Goal: Task Accomplishment & Management: Use online tool/utility

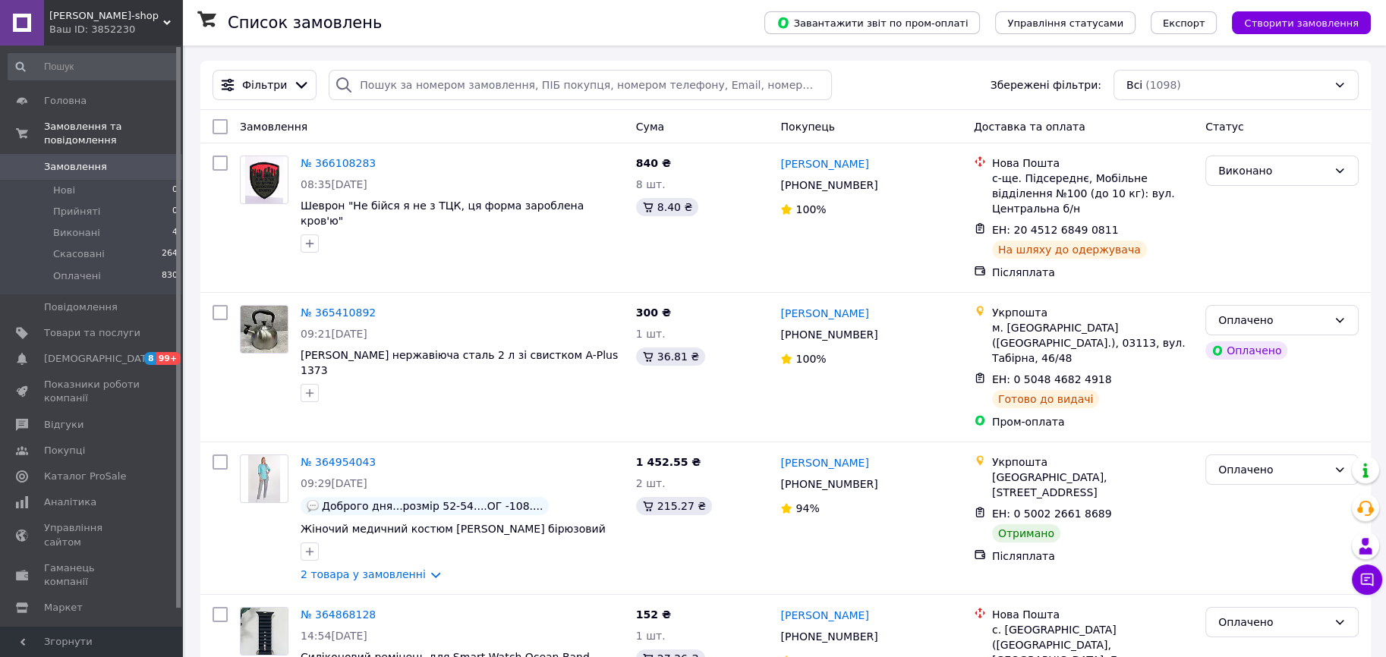
click at [118, 17] on span "[PERSON_NAME]-shop" at bounding box center [106, 16] width 114 height 14
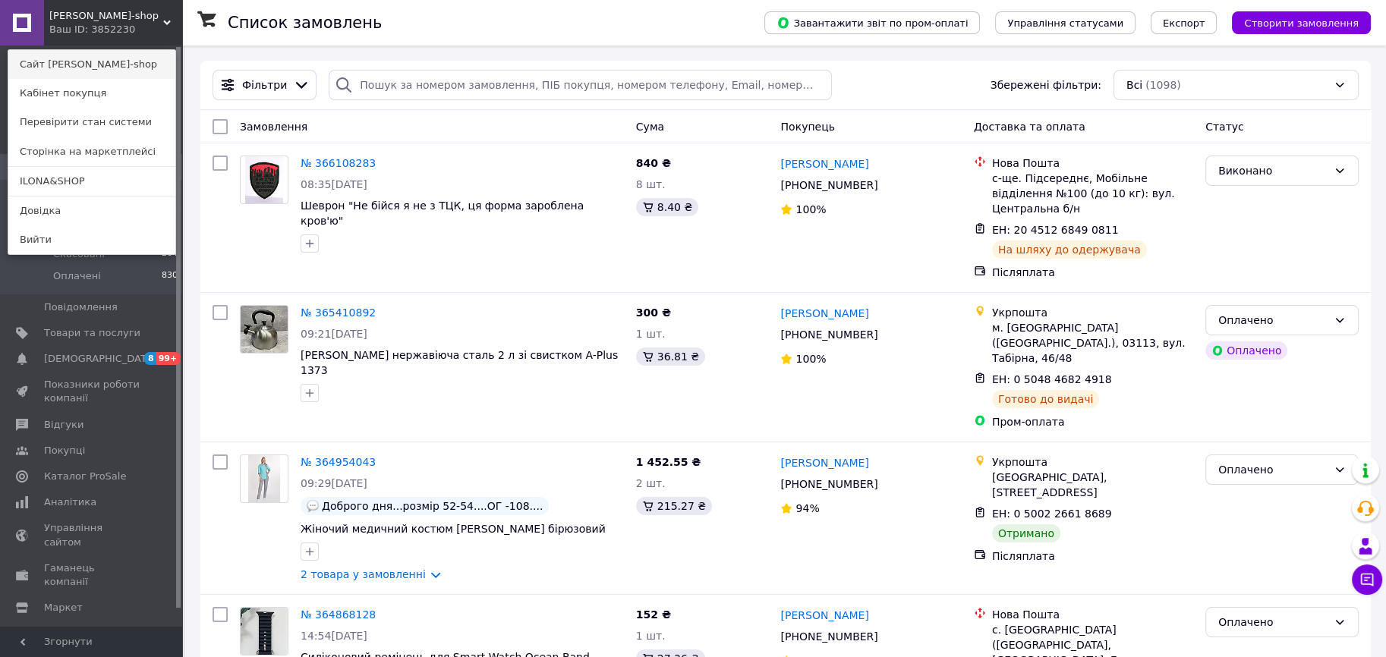
click at [111, 60] on link "Сайт Kate-shop" at bounding box center [91, 64] width 167 height 29
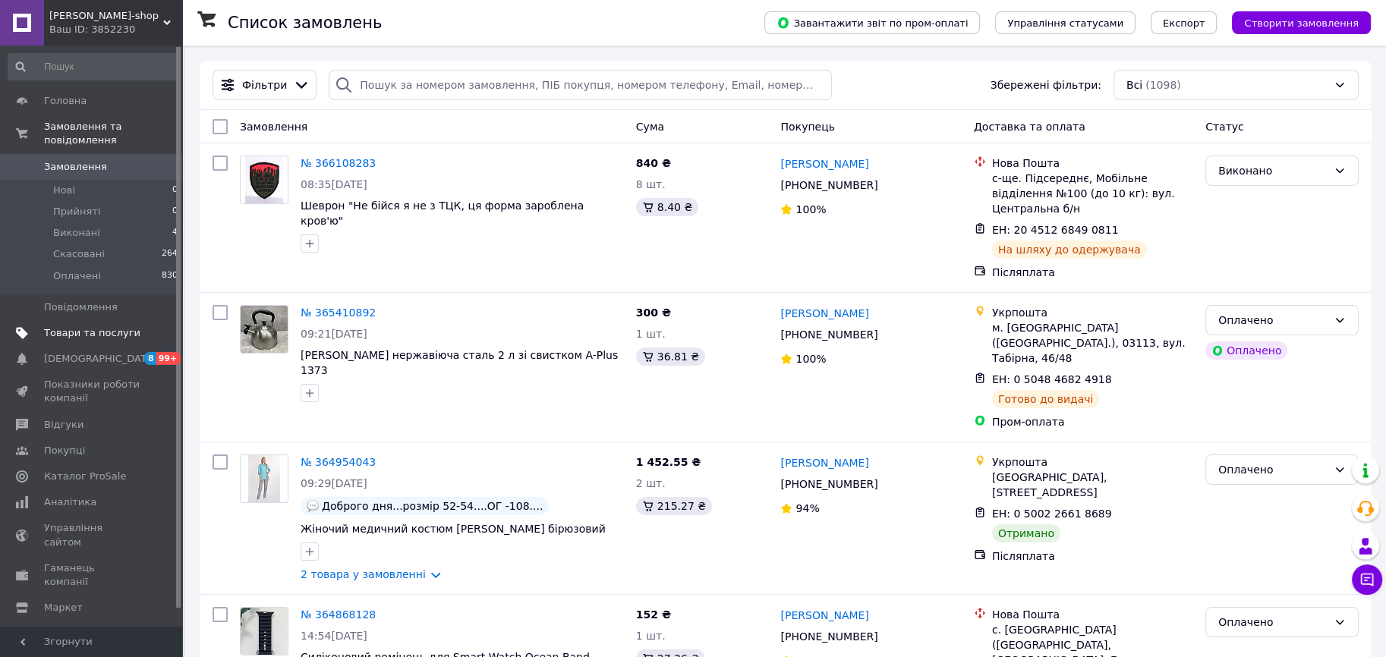
click at [109, 326] on span "Товари та послуги" at bounding box center [92, 333] width 96 height 14
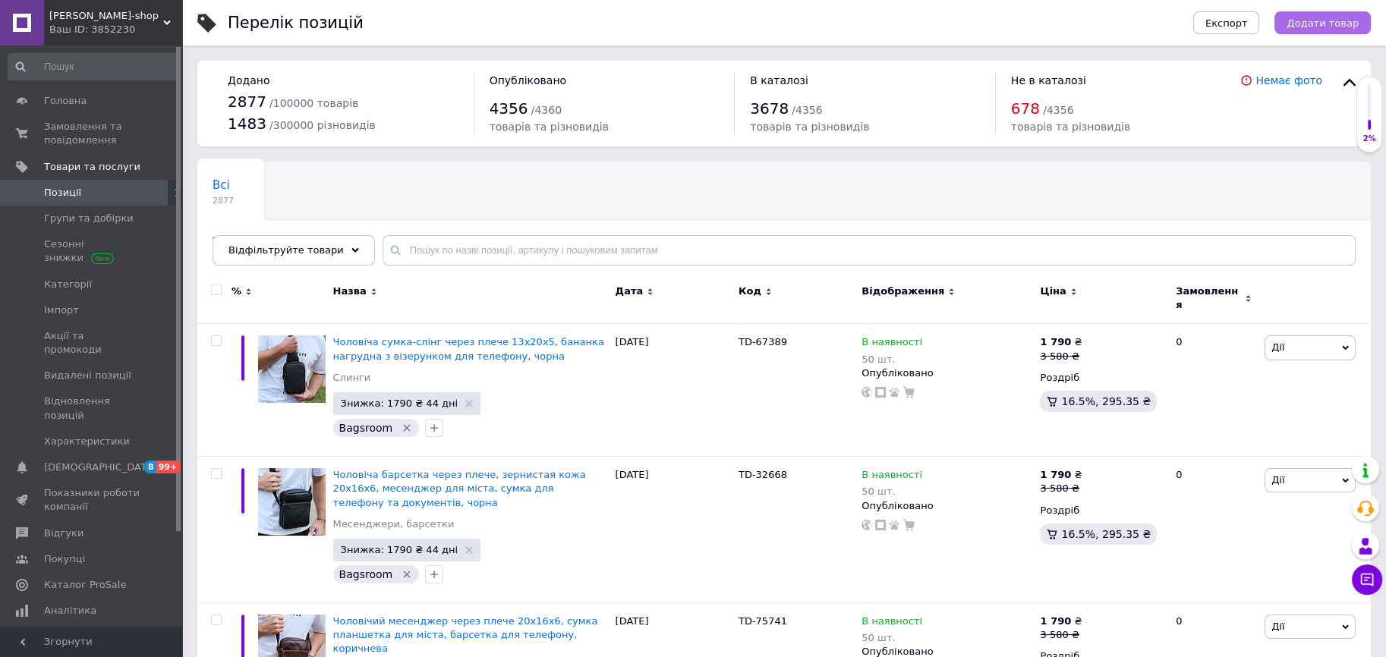
click at [1294, 20] on button "Додати товар" at bounding box center [1322, 22] width 96 height 23
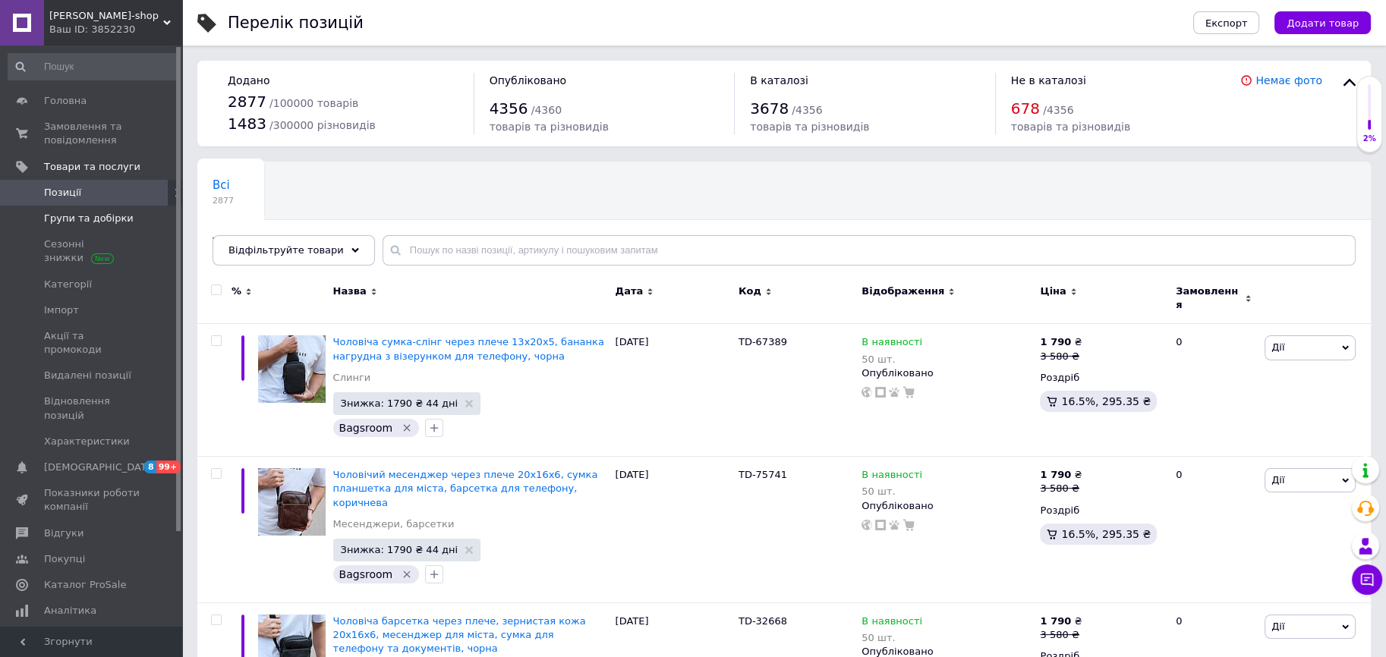
click at [77, 225] on span "Групи та добірки" at bounding box center [89, 219] width 90 height 14
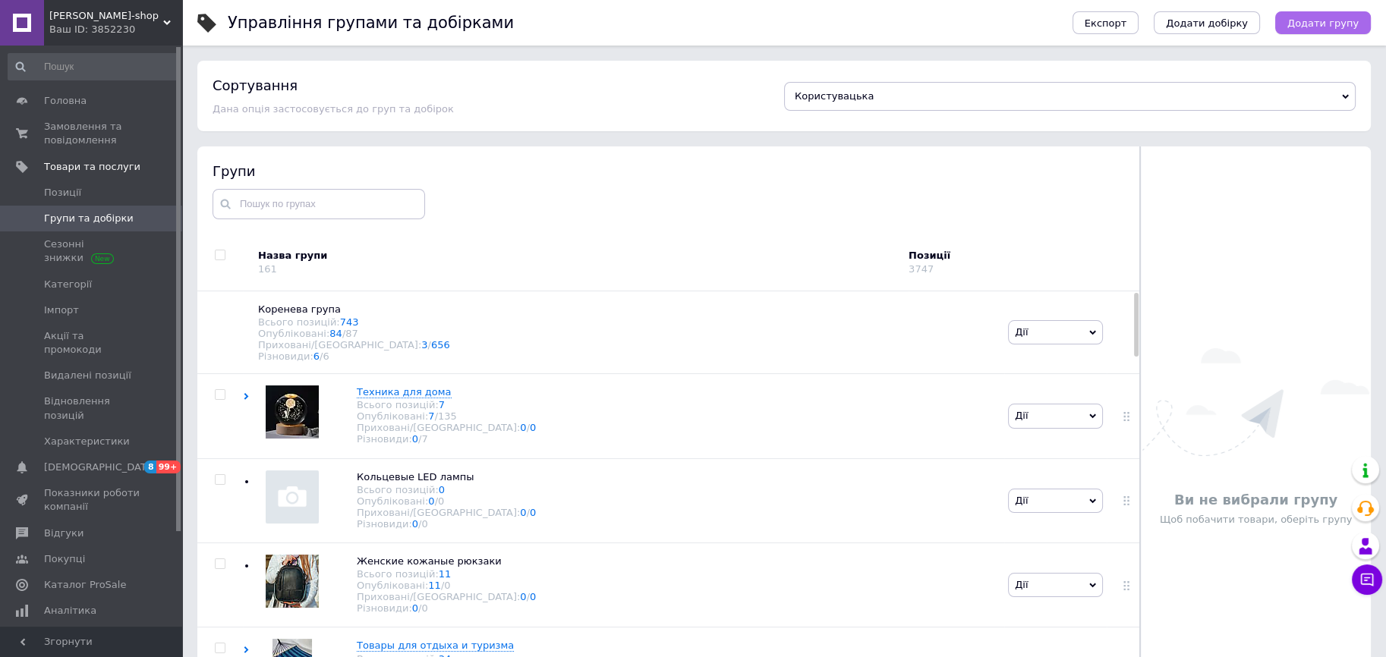
click at [1338, 32] on button "Додати групу" at bounding box center [1323, 22] width 96 height 23
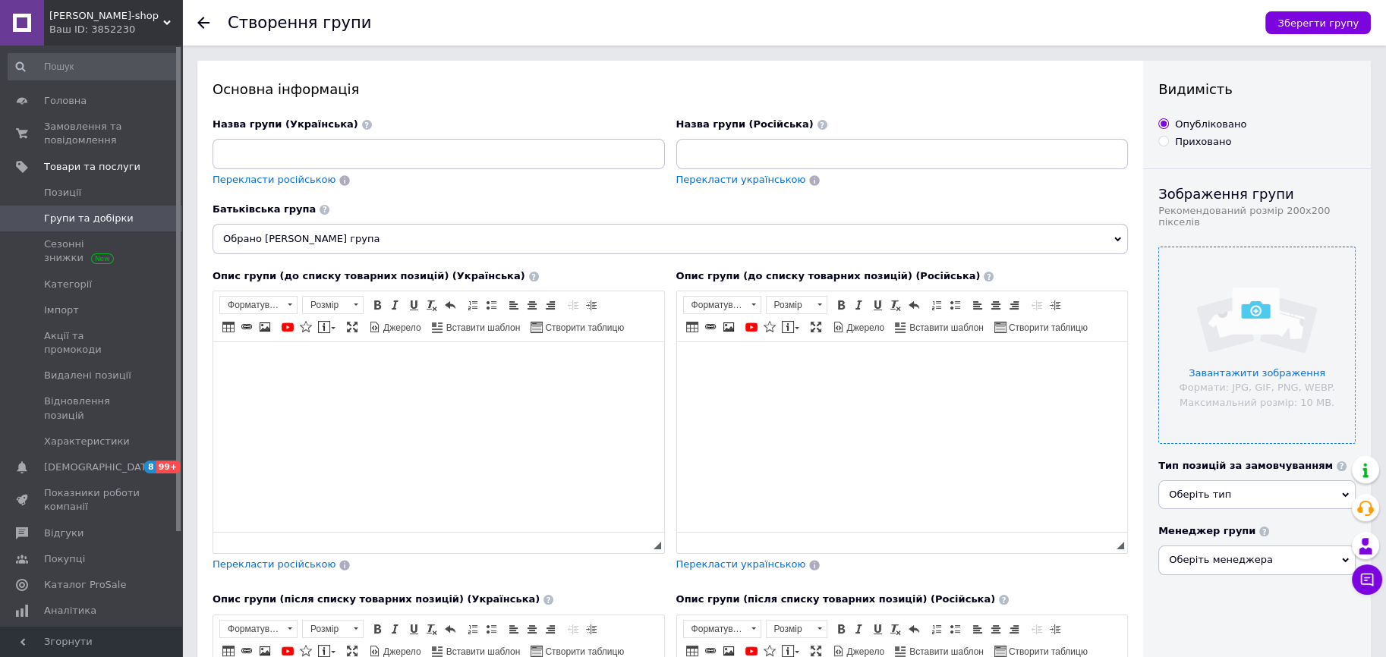
click at [1211, 357] on input "file" at bounding box center [1257, 345] width 196 height 196
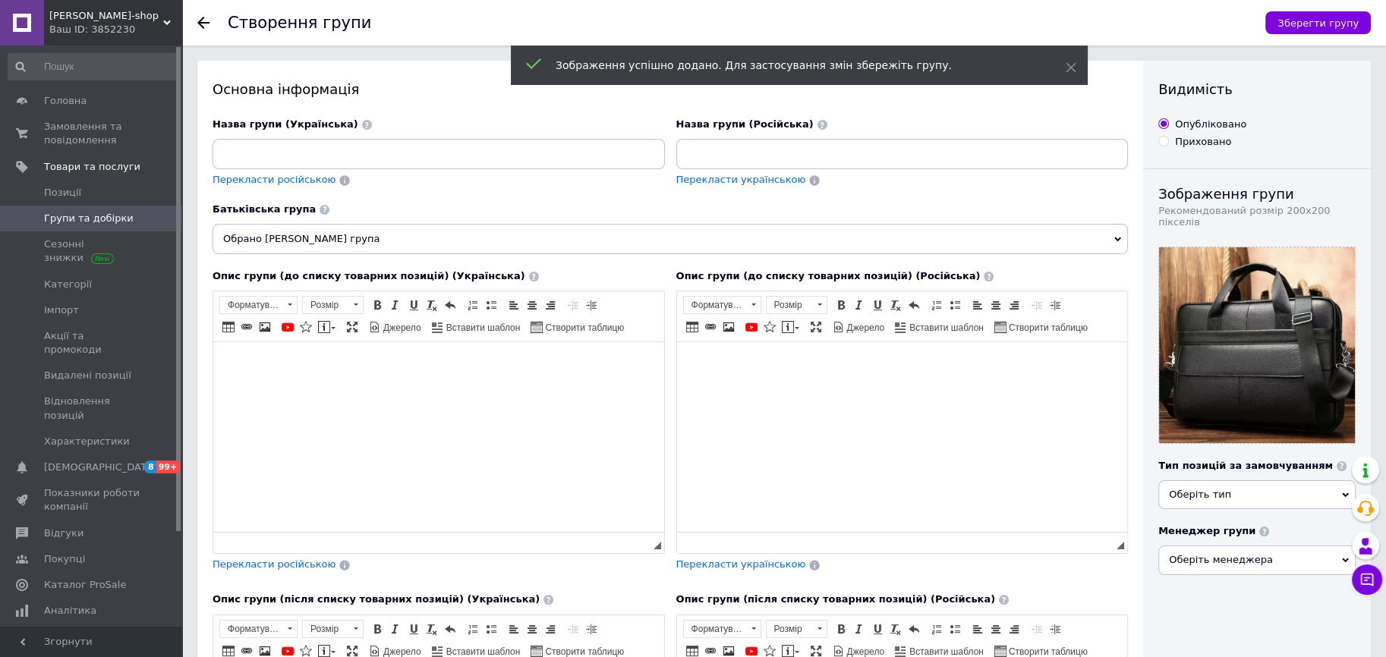
click at [735, 570] on span "Перекласти українською" at bounding box center [741, 563] width 130 height 11
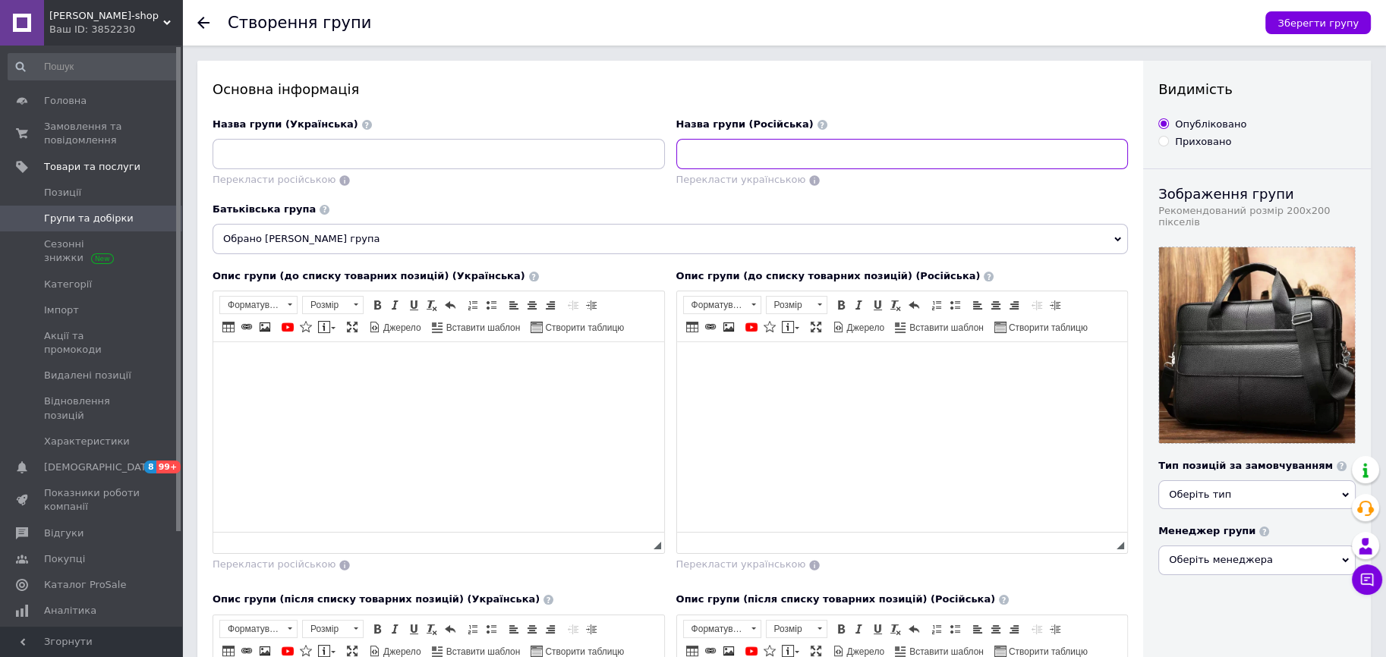
click at [743, 159] on input at bounding box center [902, 154] width 452 height 30
click at [788, 155] on input "Шкіряні портфелі, рюкзаки, гаманці" at bounding box center [902, 154] width 452 height 30
type input "Шкіряні портфелі, рюкзаки, гаманці"
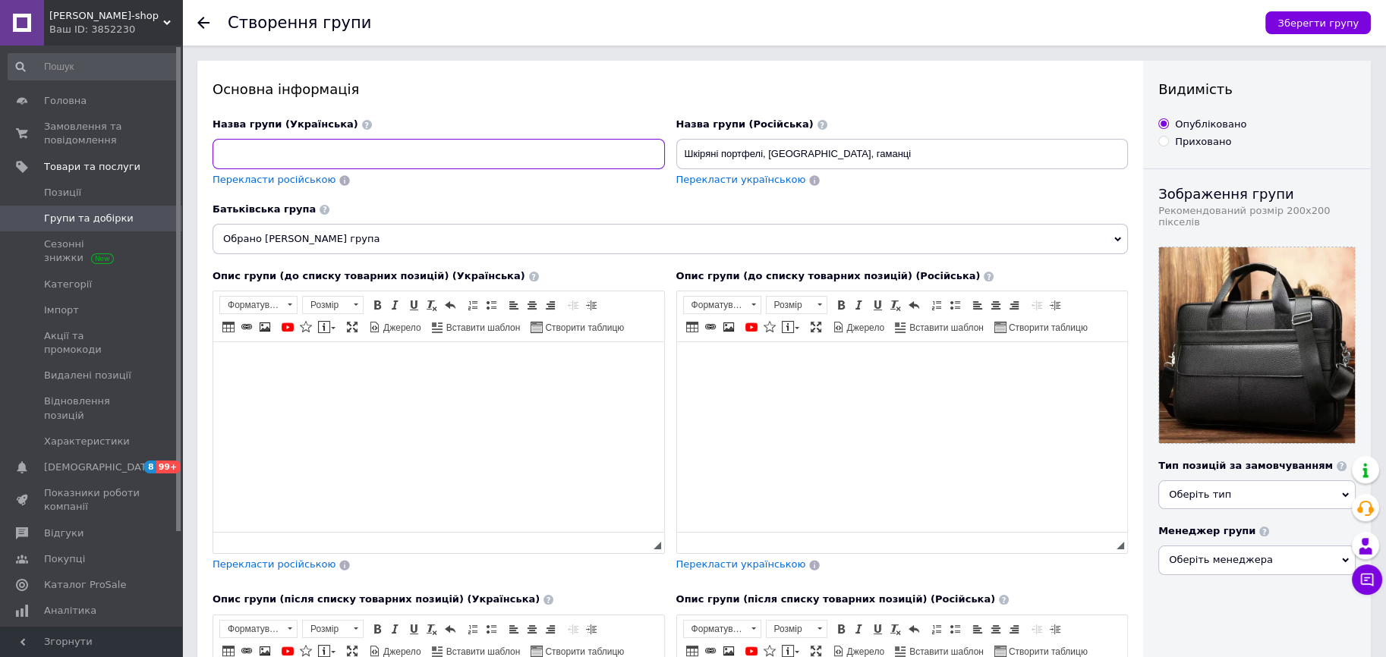
click at [351, 162] on input at bounding box center [438, 154] width 452 height 30
paste input "Кожаные портфели, рюкзаки, кошельки, ремни"
type input "Кожаные портфели, рюкзаки, кошельки, ремни"
click at [853, 156] on input "Шкіряні портфелі, рюкзаки, гаманці" at bounding box center [902, 154] width 452 height 30
paste input "ремені"
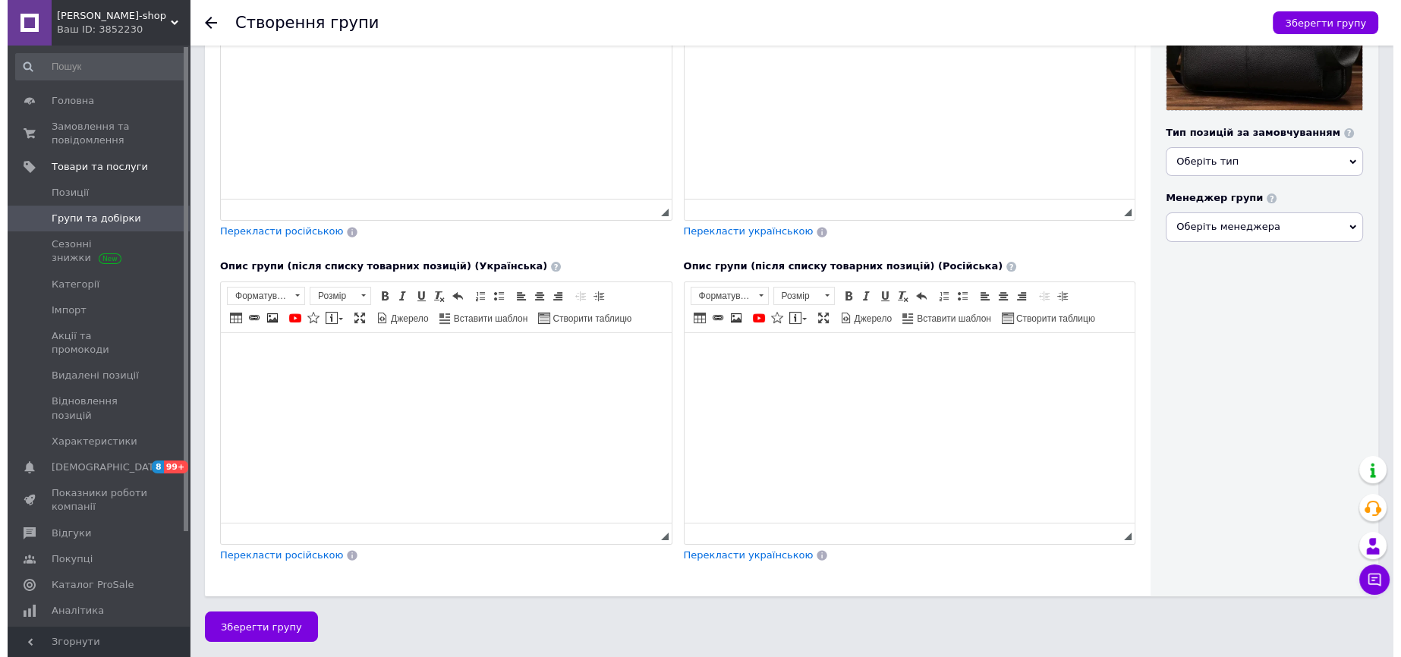
scroll to position [375, 0]
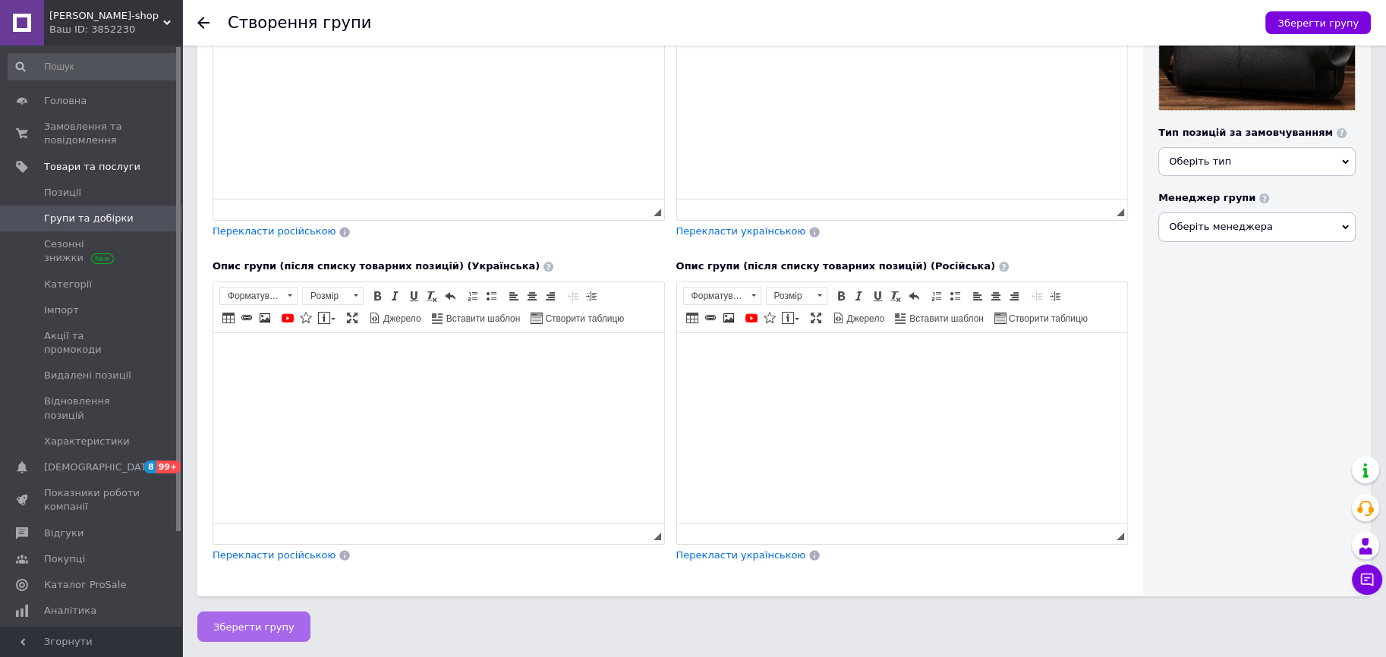
type input "Шкіряні портфелі, рюкзаки, гаманці, ремені"
click at [237, 624] on span "Зберегти групу" at bounding box center [253, 626] width 81 height 11
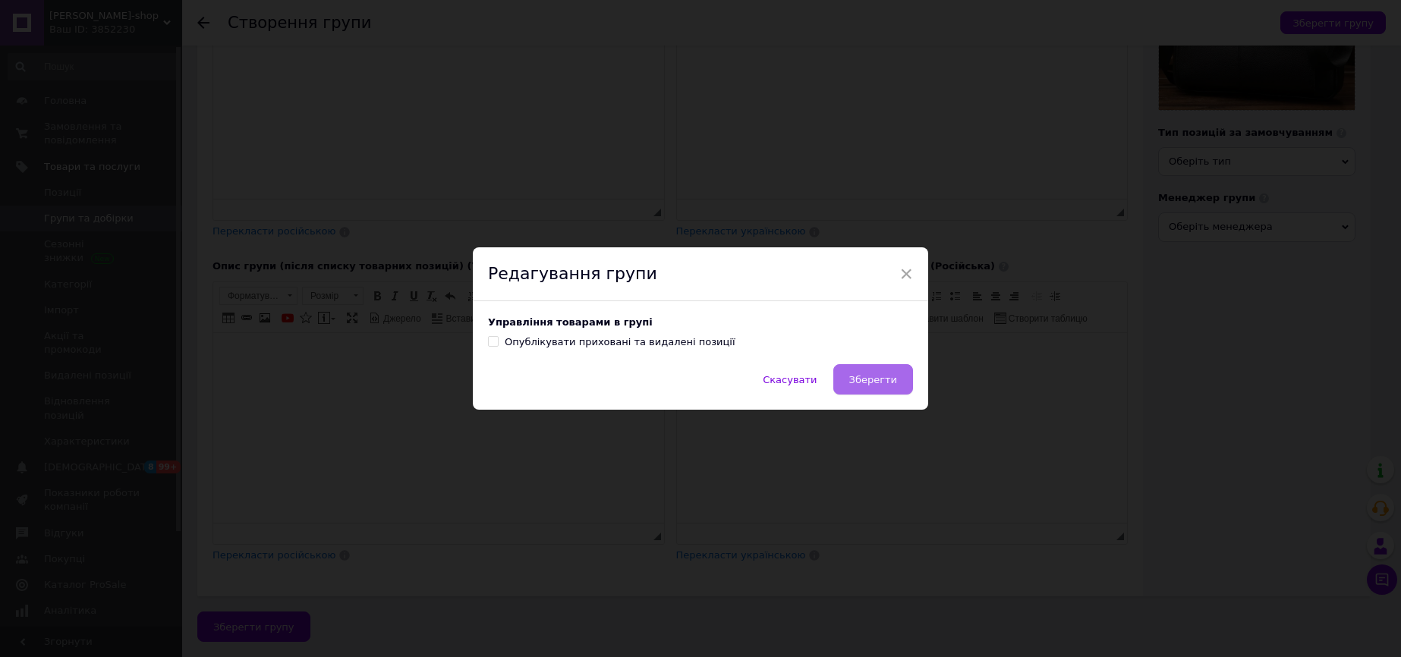
click at [863, 381] on span "Зберегти" at bounding box center [873, 379] width 48 height 11
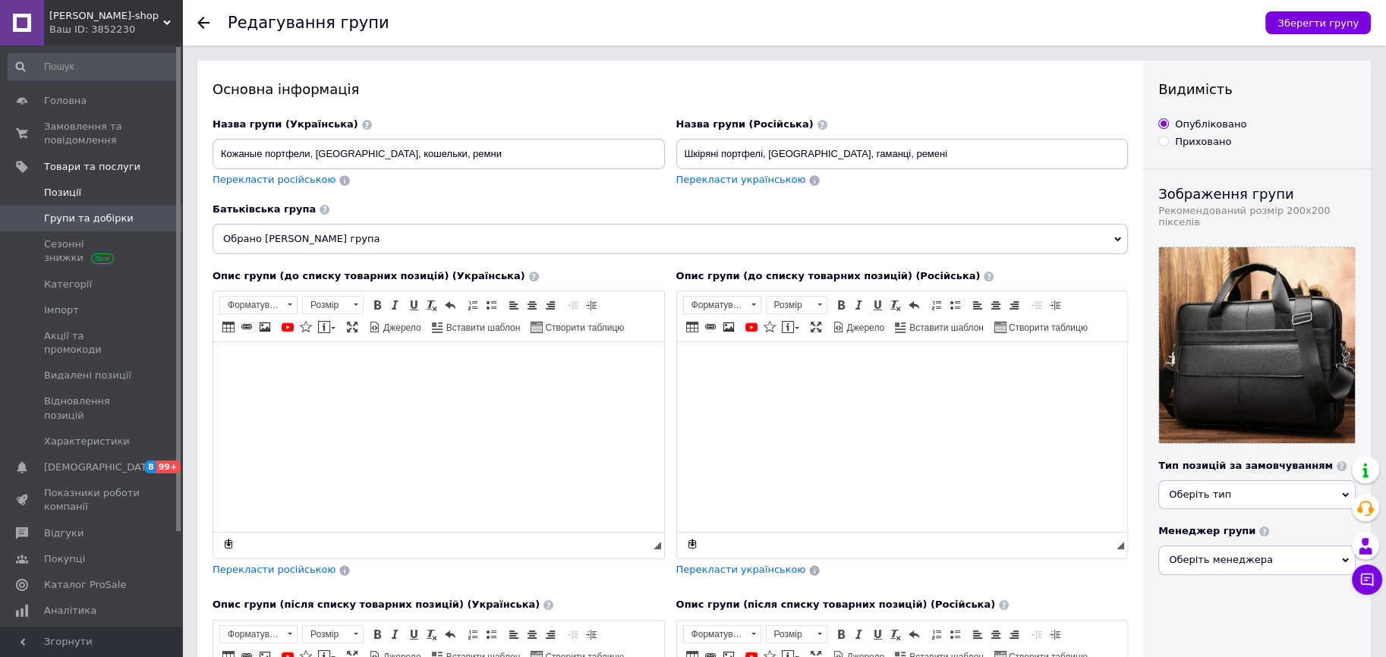
click at [87, 187] on span "Позиції" at bounding box center [92, 193] width 96 height 14
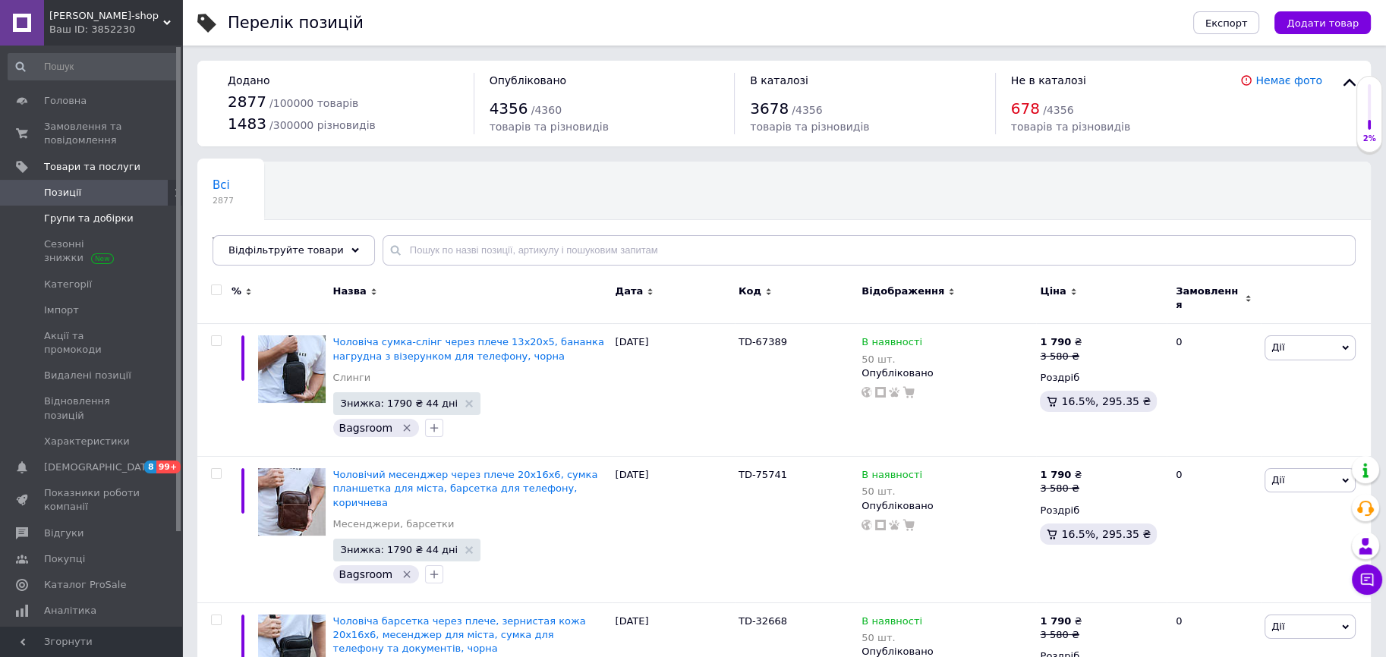
click at [107, 217] on span "Групи та добірки" at bounding box center [89, 219] width 90 height 14
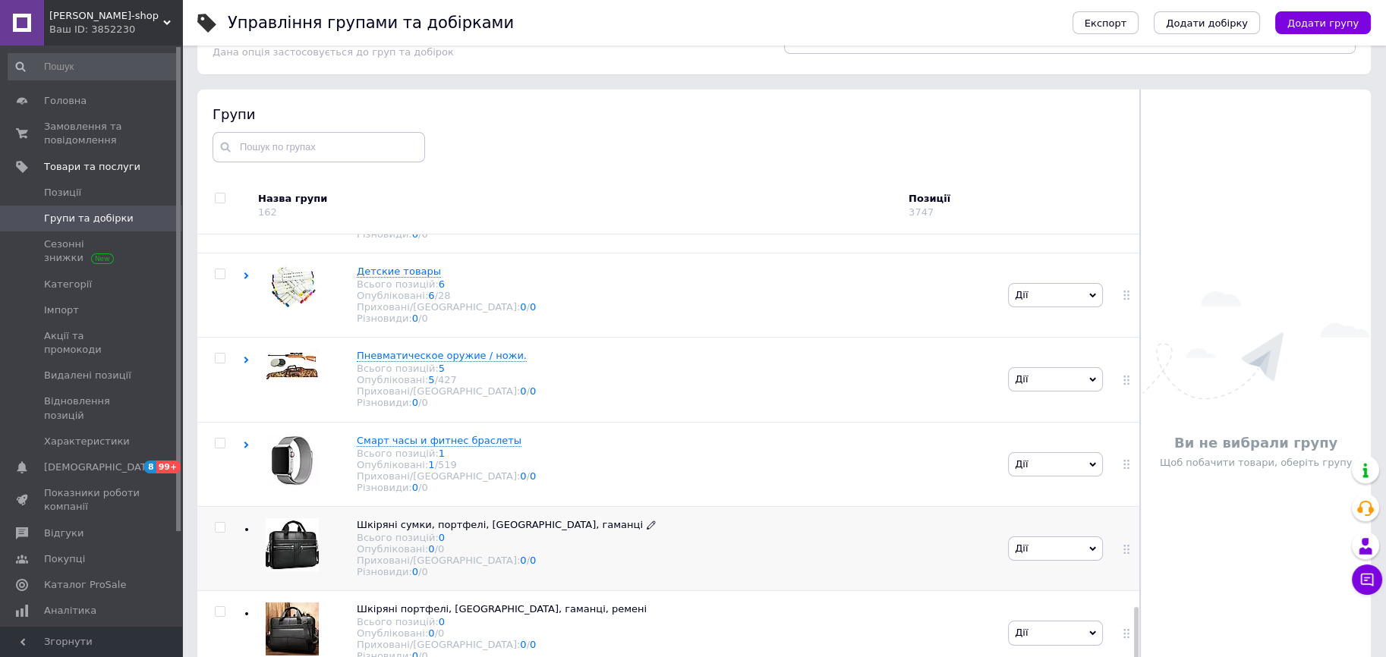
scroll to position [86, 0]
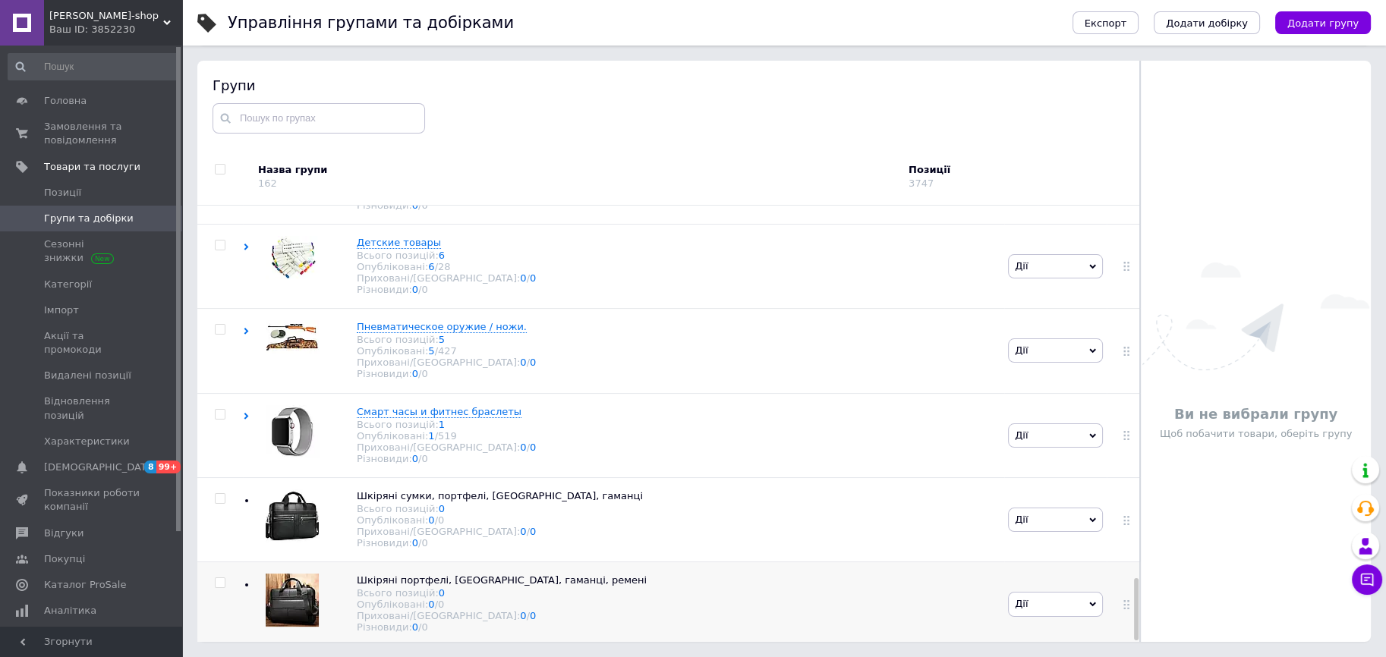
click at [1033, 602] on span "Дії" at bounding box center [1055, 604] width 95 height 24
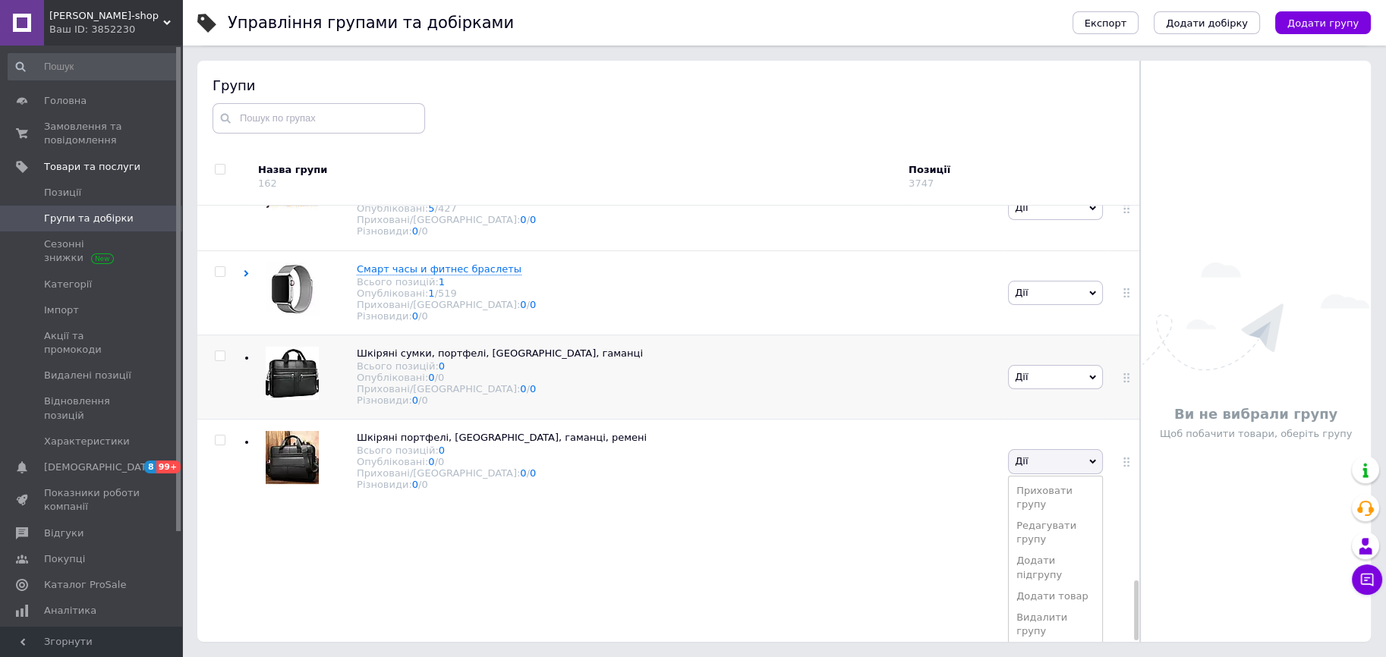
scroll to position [2723, 0]
click at [1043, 600] on li "Додати товар" at bounding box center [1054, 596] width 93 height 21
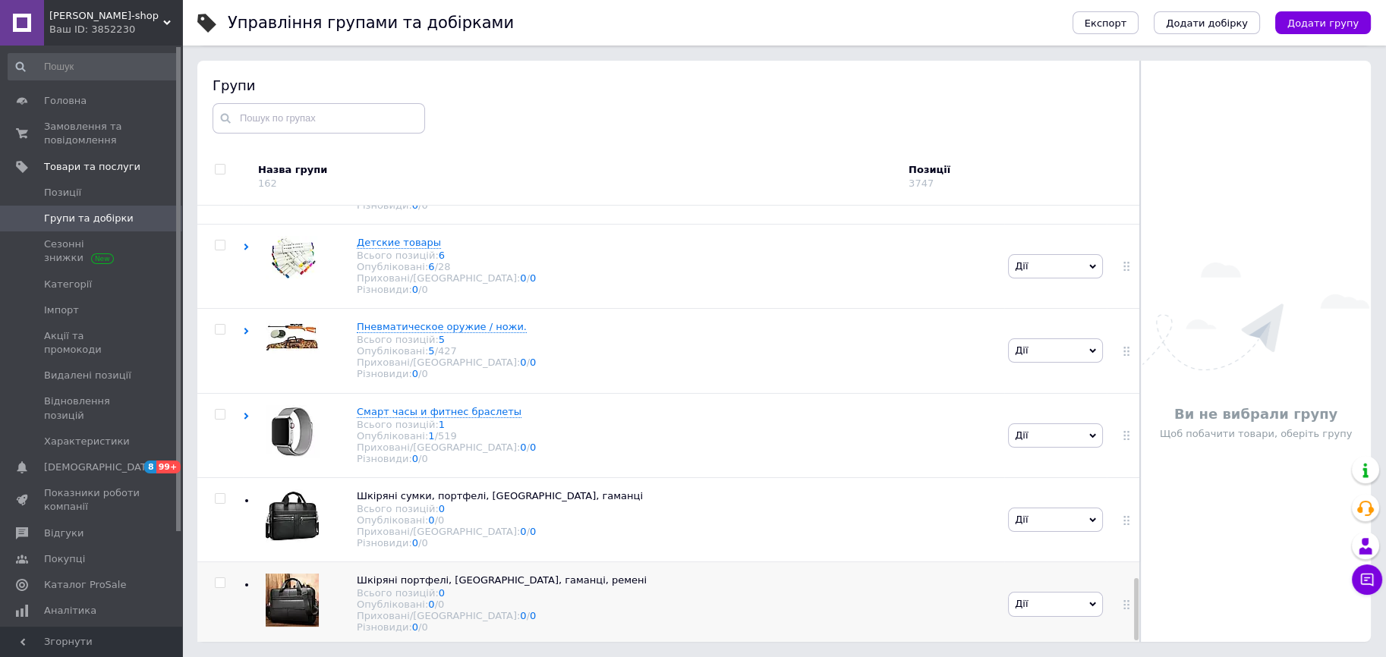
scroll to position [2638, 0]
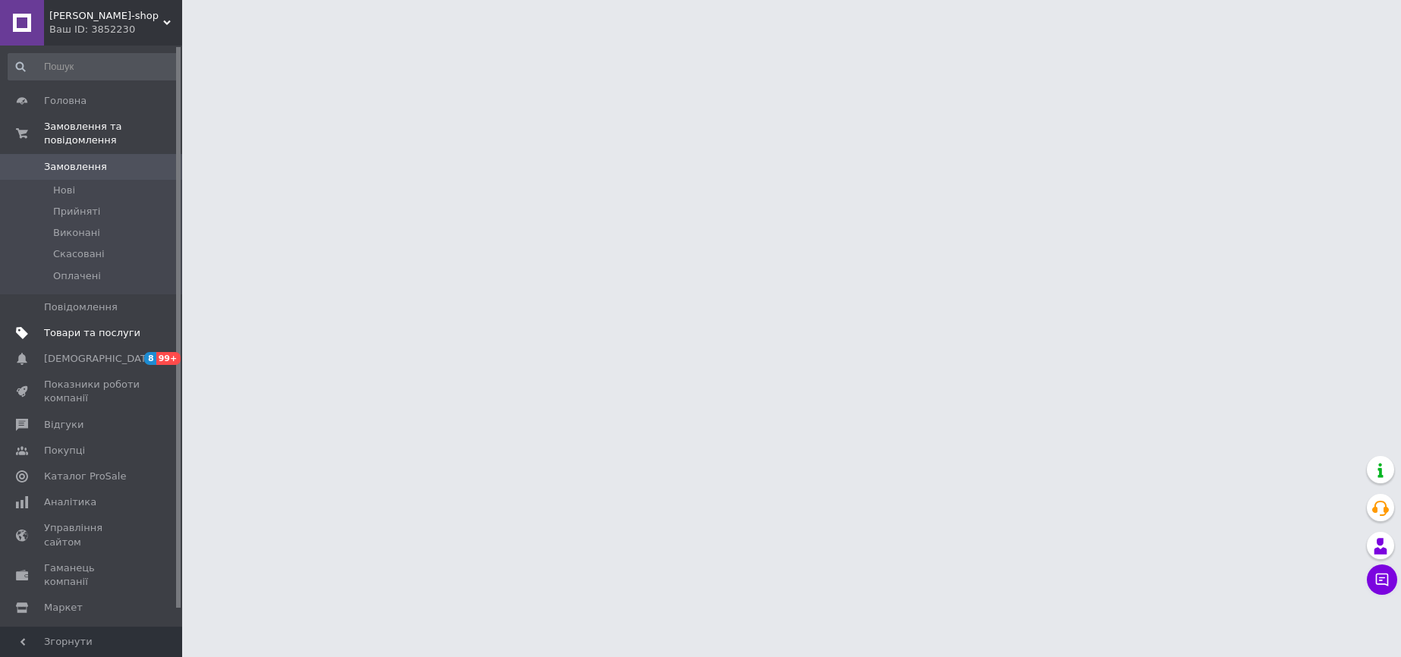
click at [93, 320] on link "Товари та послуги" at bounding box center [93, 333] width 187 height 26
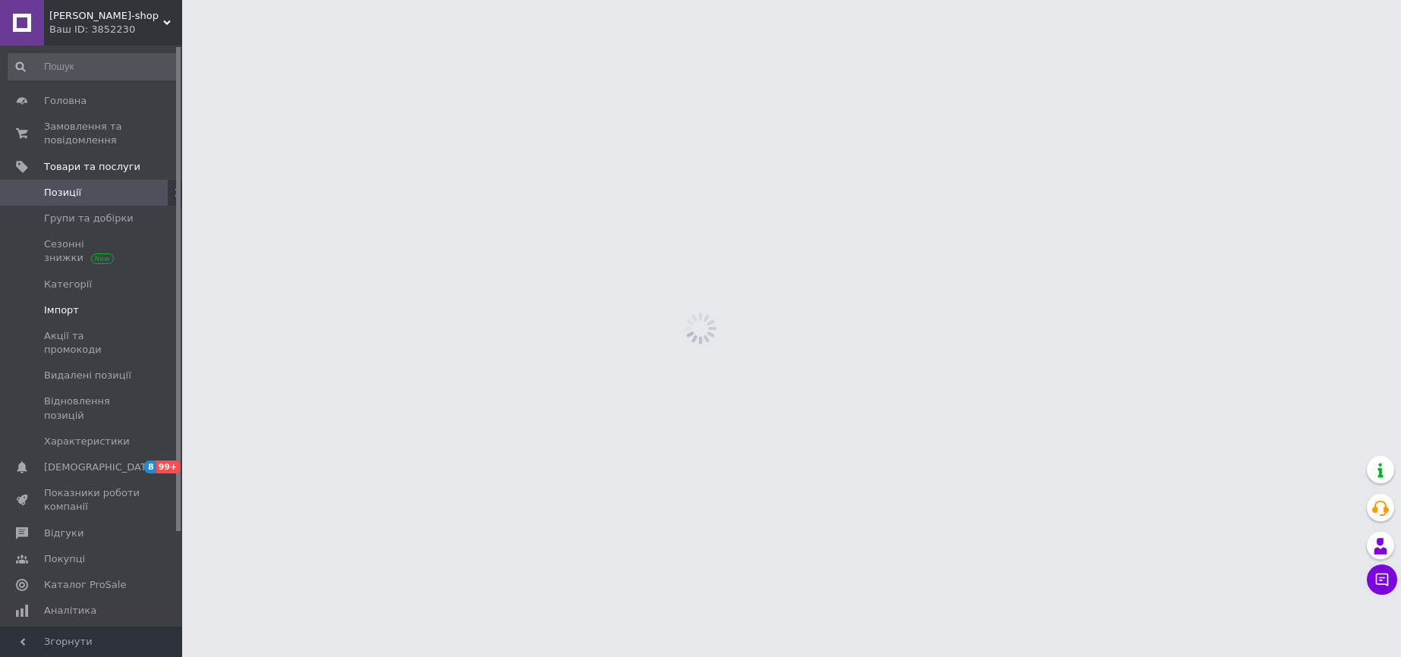
click at [76, 313] on span "Імпорт" at bounding box center [92, 311] width 96 height 14
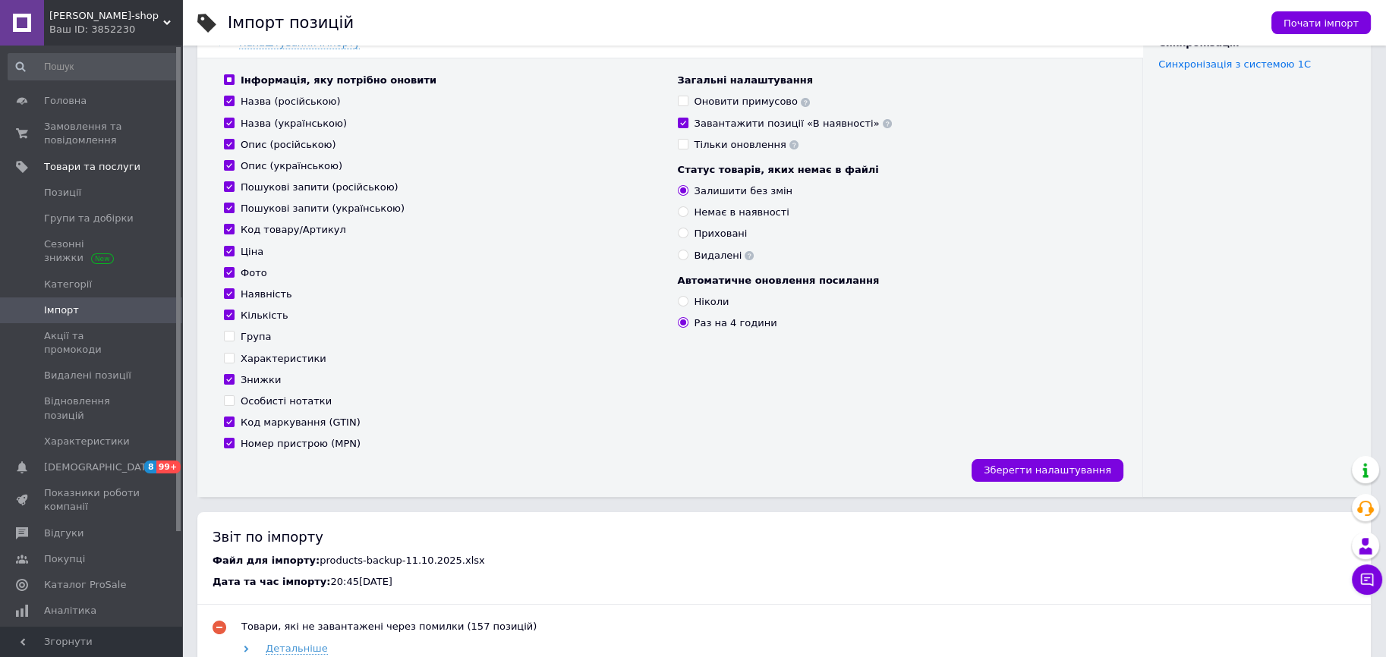
scroll to position [203, 0]
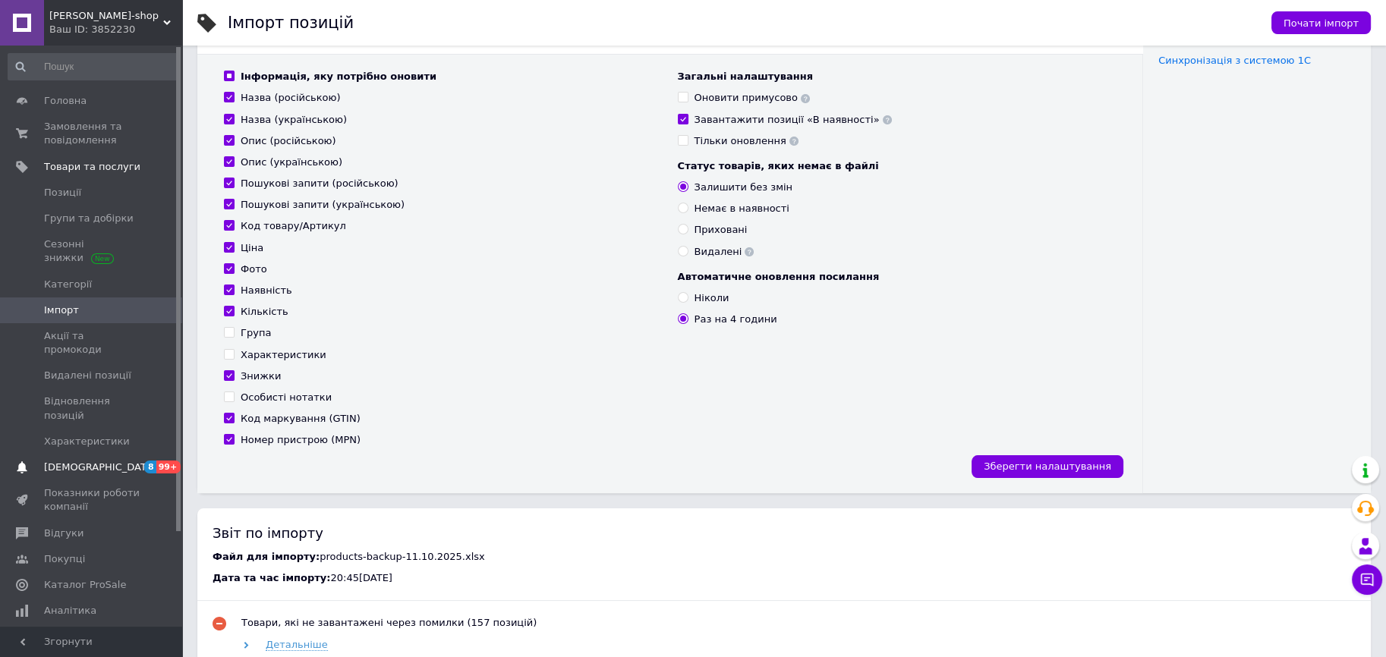
click at [118, 455] on link "Сповіщення 8 99+" at bounding box center [93, 468] width 187 height 26
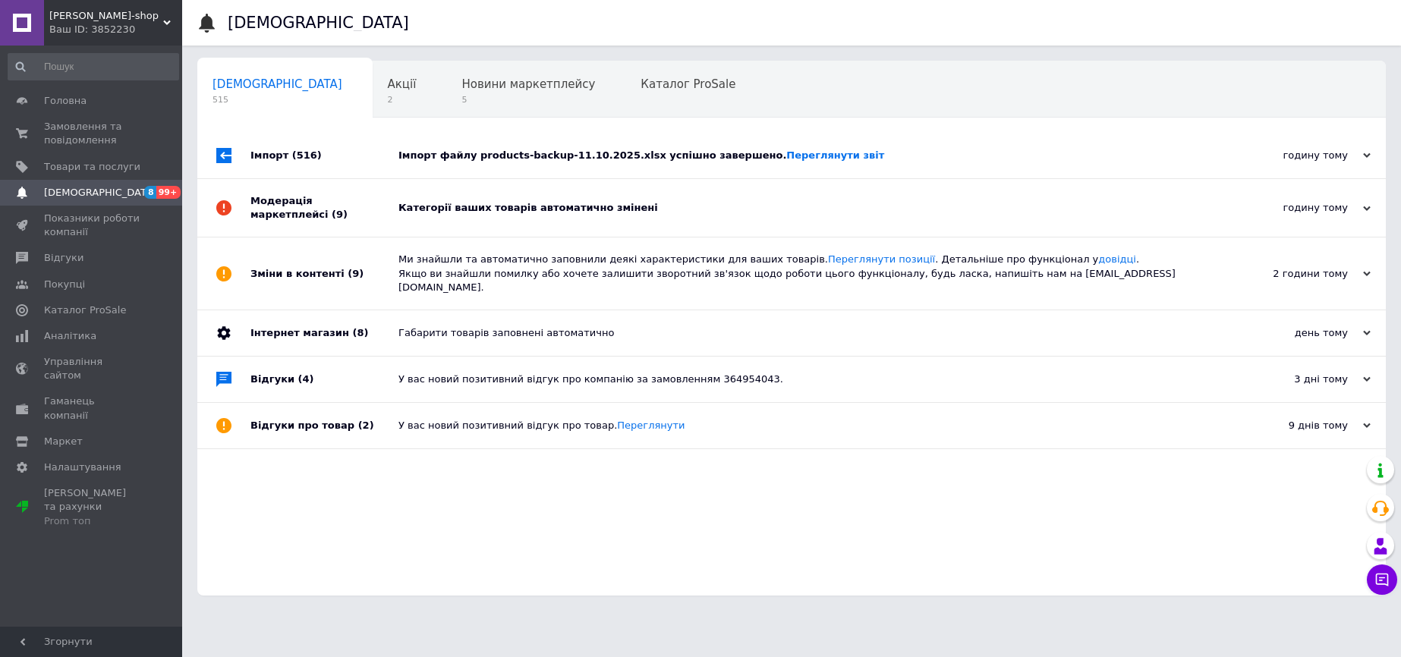
click at [504, 373] on div "У вас новий позитивний відгук про компанію за замовленням 364954043." at bounding box center [808, 380] width 820 height 14
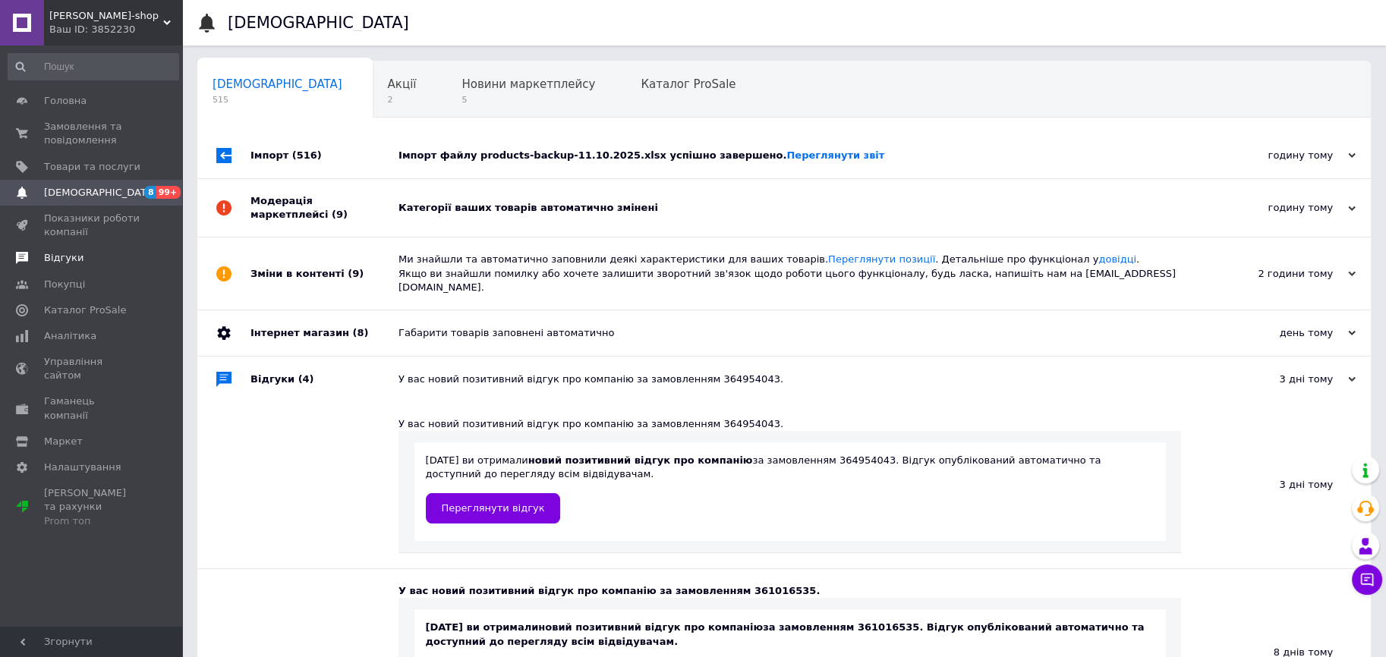
click at [93, 260] on span "Відгуки" at bounding box center [92, 258] width 96 height 14
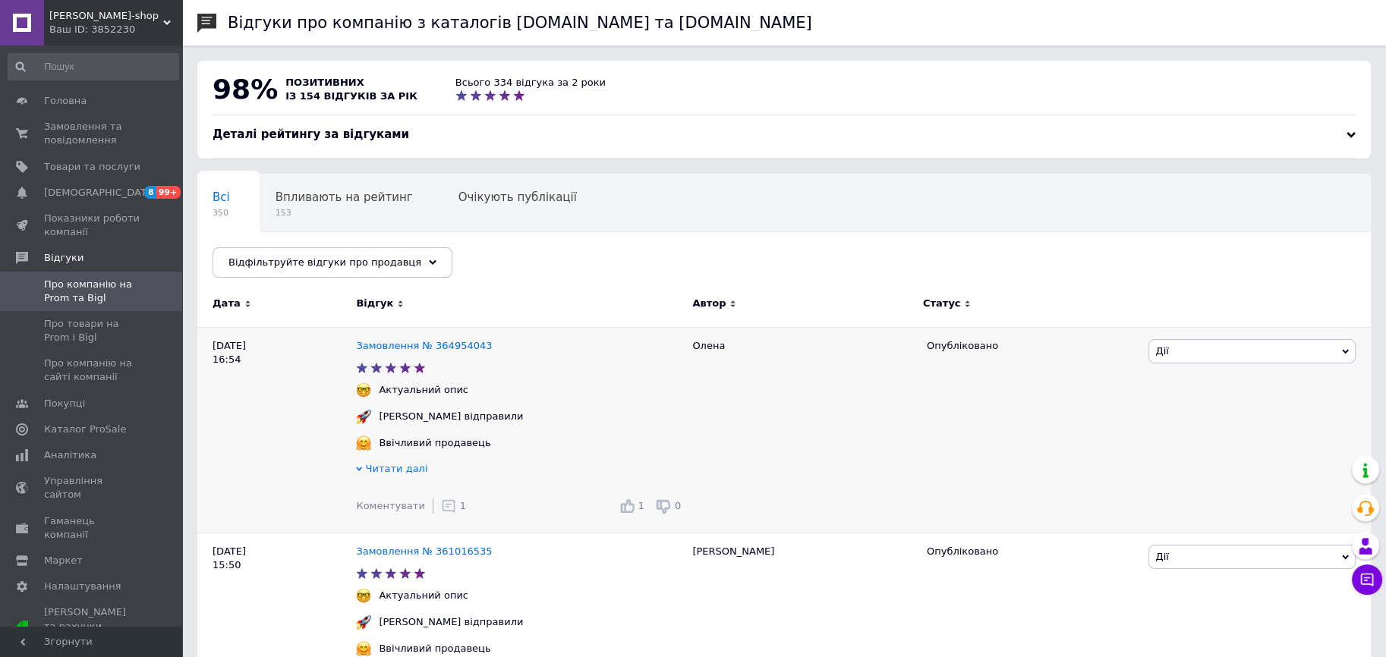
scroll to position [303, 0]
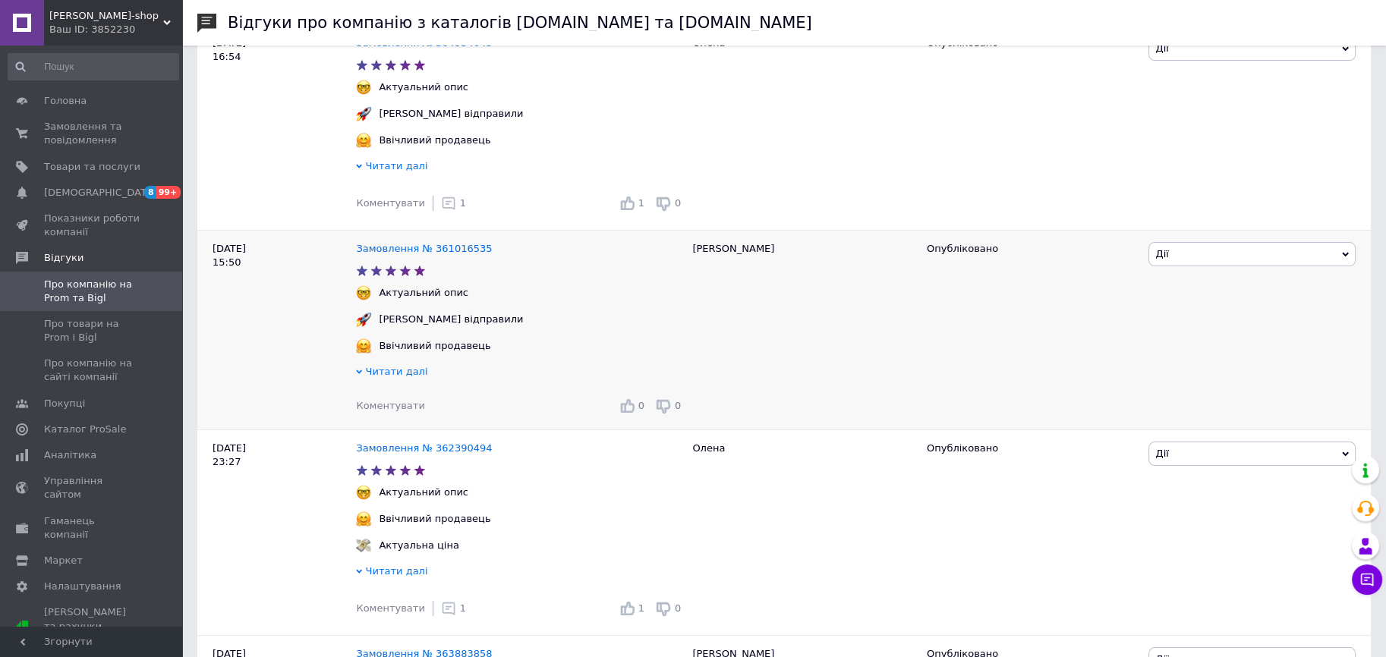
click at [398, 410] on span "Коментувати" at bounding box center [390, 405] width 68 height 11
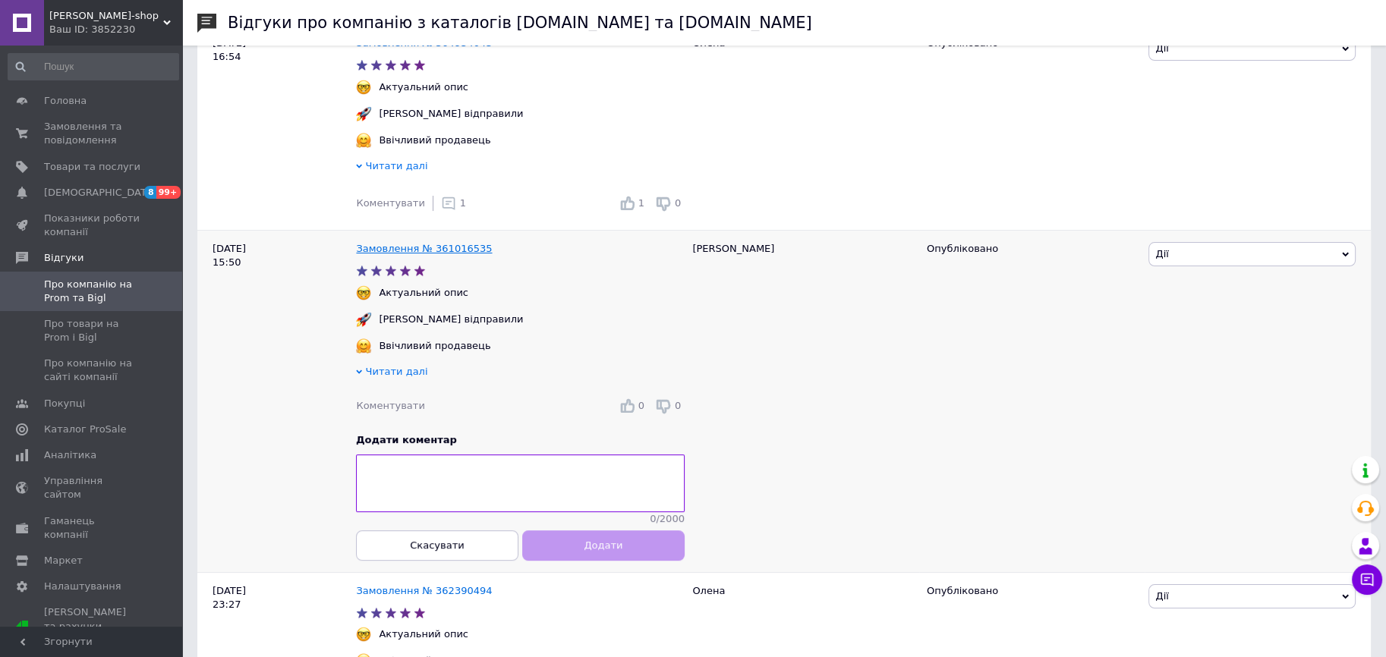
click at [410, 250] on link "Замовлення № 361016535" at bounding box center [424, 248] width 136 height 11
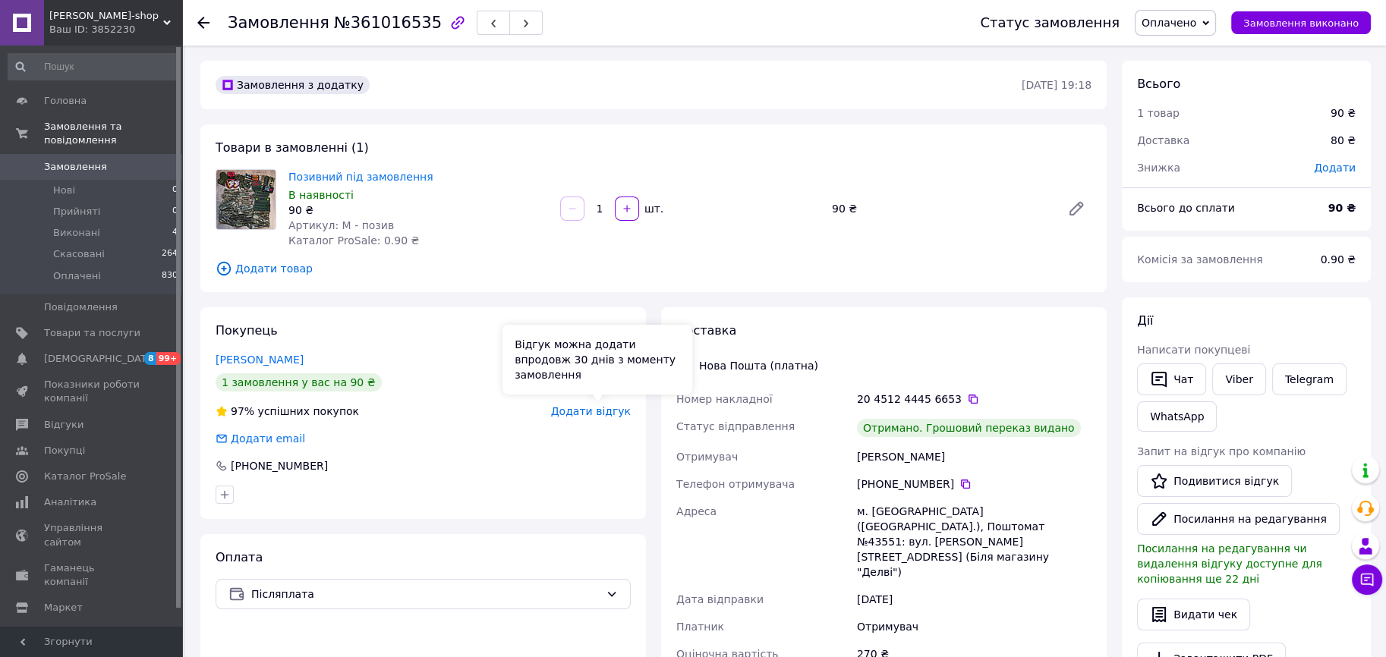
click at [603, 412] on span "Додати відгук" at bounding box center [591, 411] width 80 height 12
click at [604, 407] on span "Додати відгук" at bounding box center [591, 411] width 80 height 12
click at [584, 410] on span "Додати відгук" at bounding box center [591, 411] width 80 height 12
click at [1200, 482] on link "Подивитися відгук" at bounding box center [1214, 481] width 155 height 32
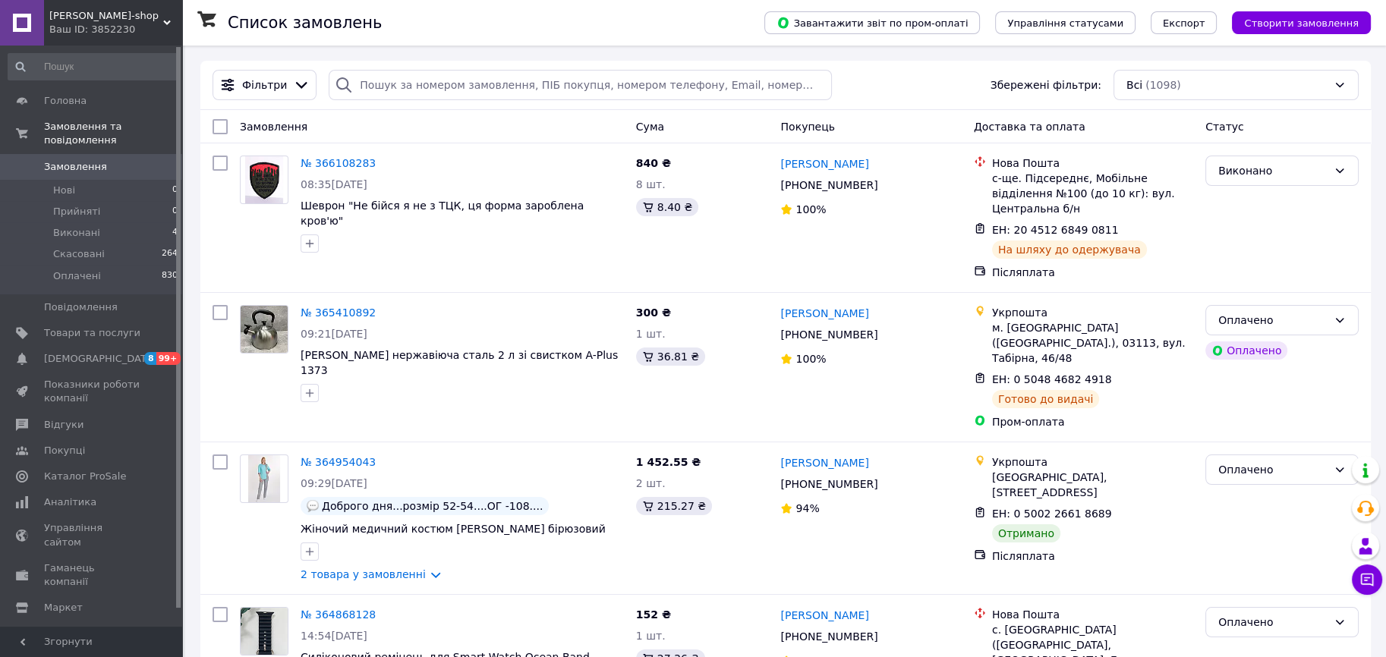
click at [96, 24] on div "Ваш ID: 3852230" at bounding box center [115, 30] width 133 height 14
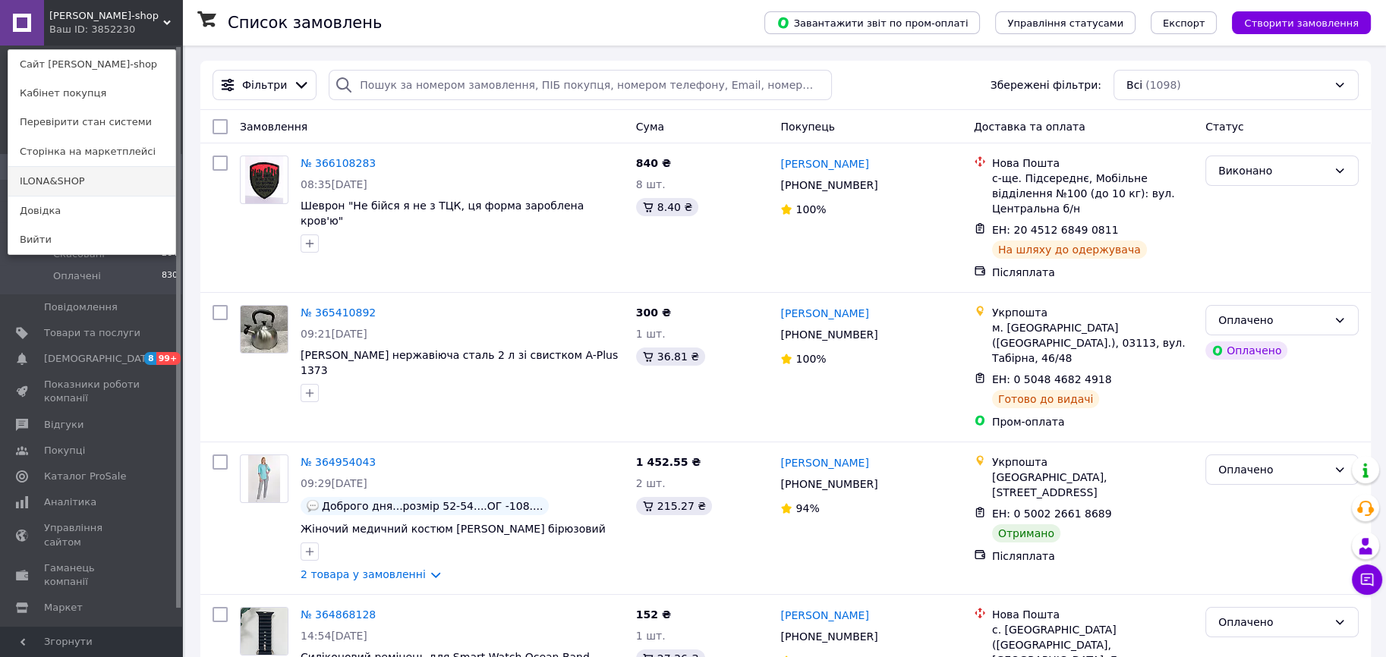
click at [55, 175] on link "ILONA&SHOP" at bounding box center [91, 181] width 167 height 29
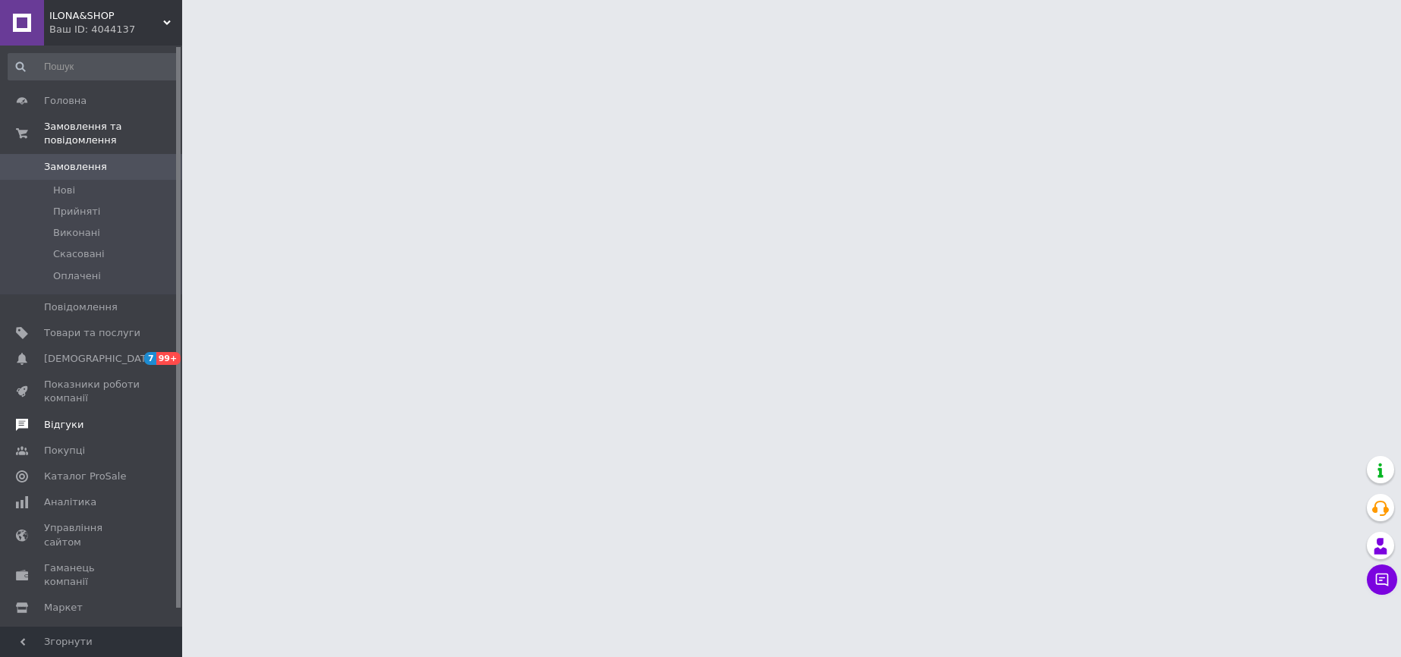
click at [57, 418] on span "Відгуки" at bounding box center [63, 425] width 39 height 14
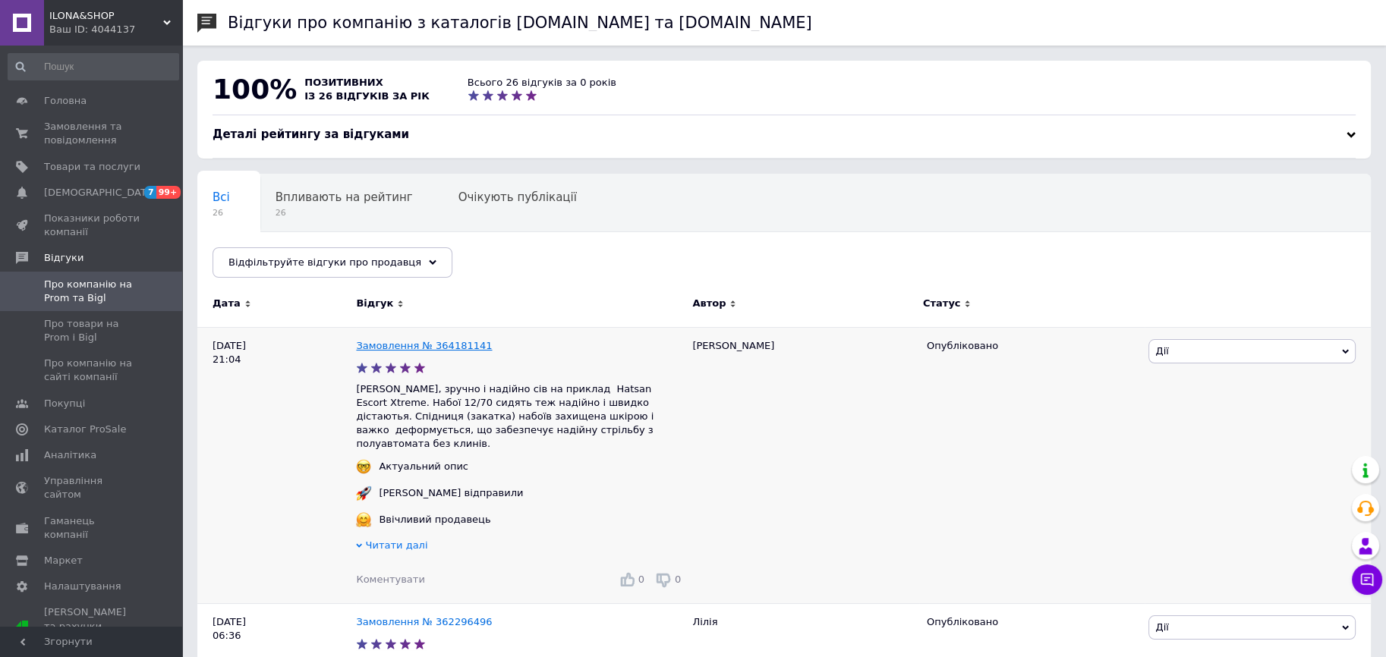
click at [439, 343] on link "Замовлення № 364181141" at bounding box center [424, 345] width 136 height 11
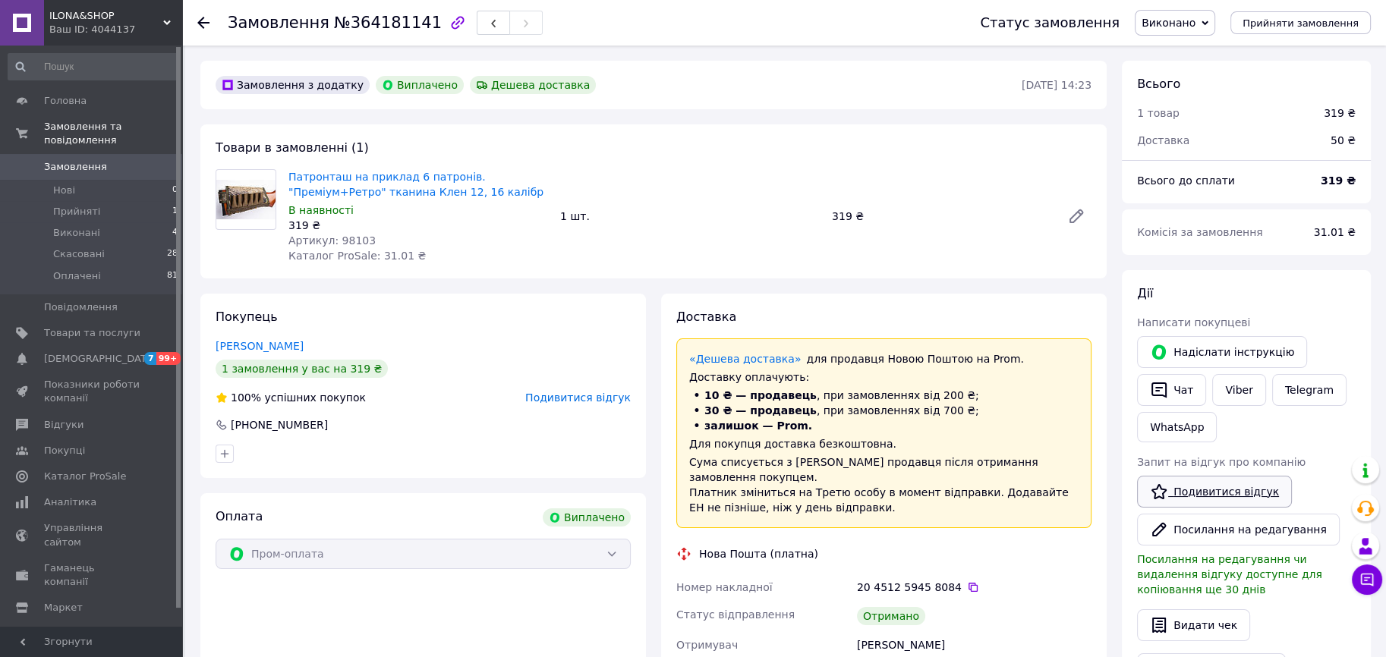
click at [1189, 485] on link "Подивитися відгук" at bounding box center [1214, 492] width 155 height 32
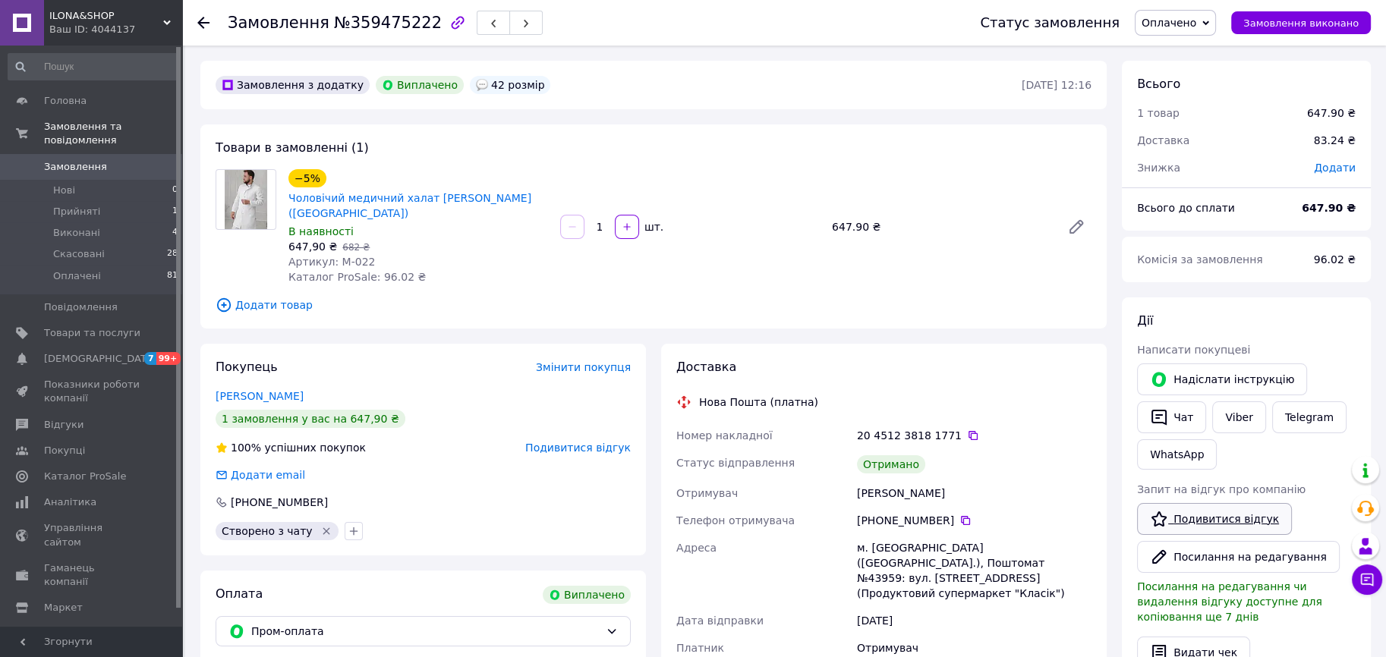
click at [1193, 512] on link "Подивитися відгук" at bounding box center [1214, 519] width 155 height 32
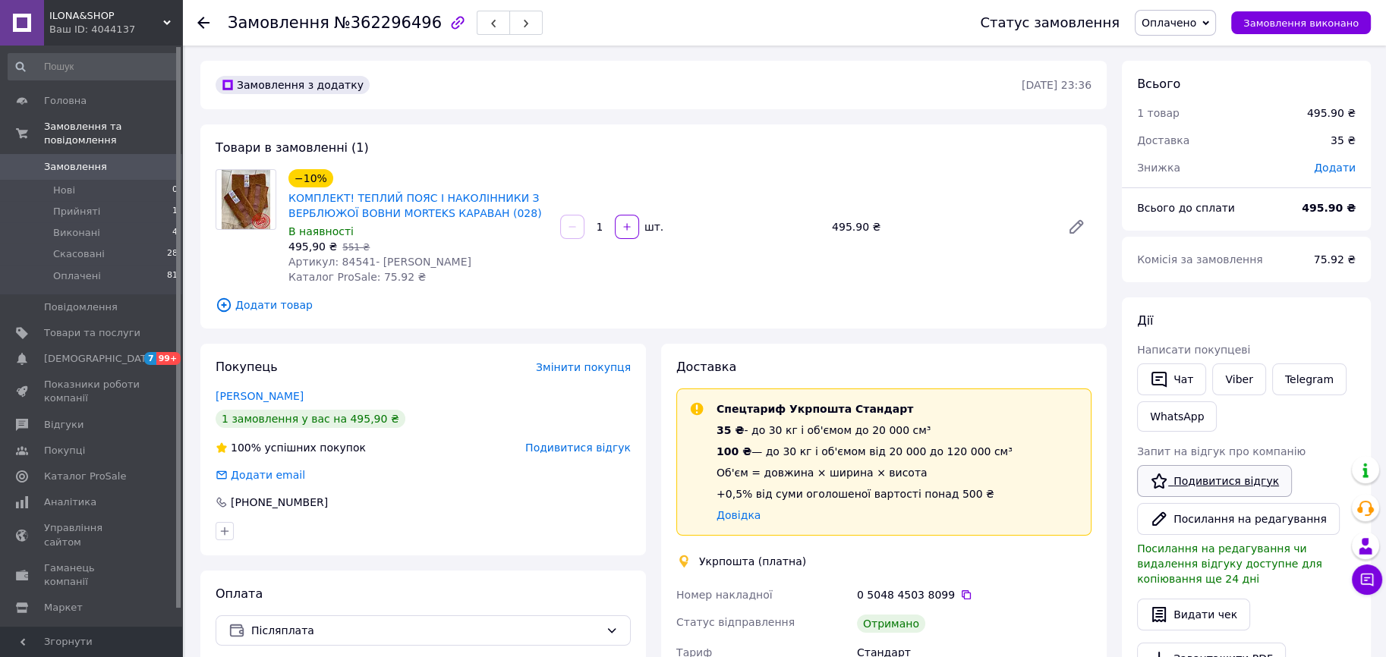
click at [1184, 483] on link "Подивитися відгук" at bounding box center [1214, 481] width 155 height 32
click at [67, 205] on span "Прийняті" at bounding box center [76, 212] width 47 height 14
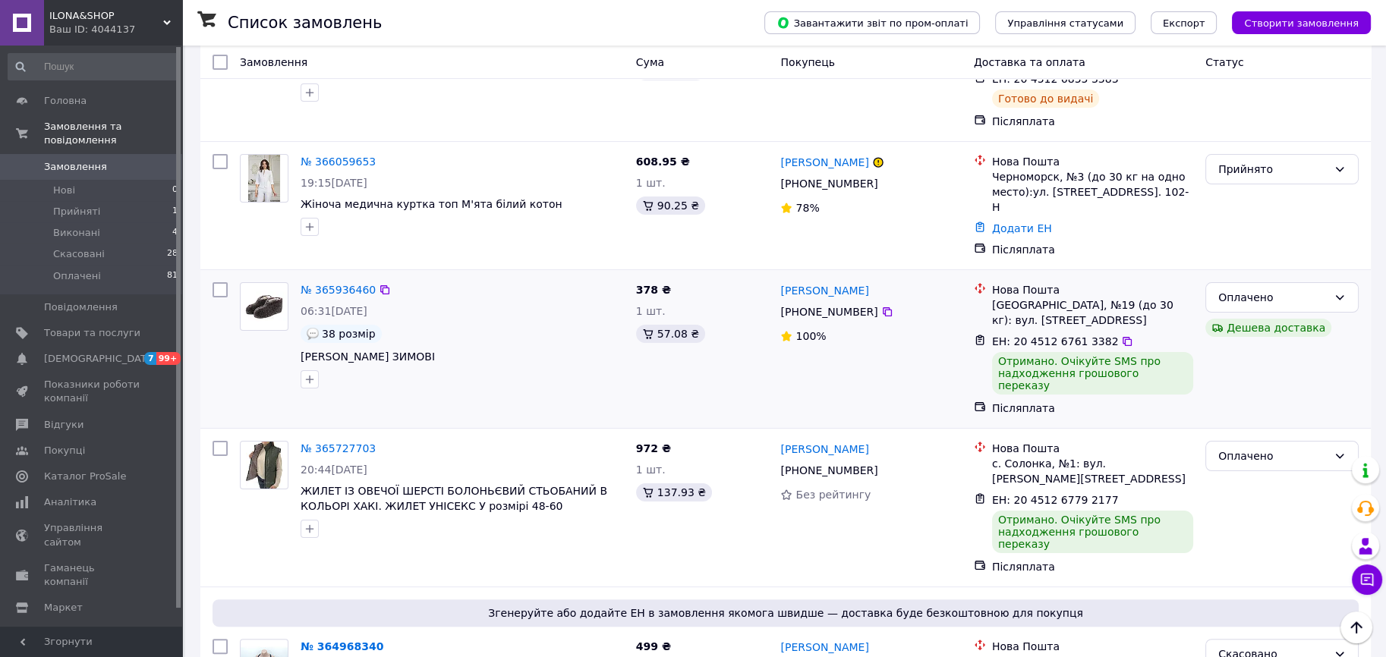
scroll to position [303, 0]
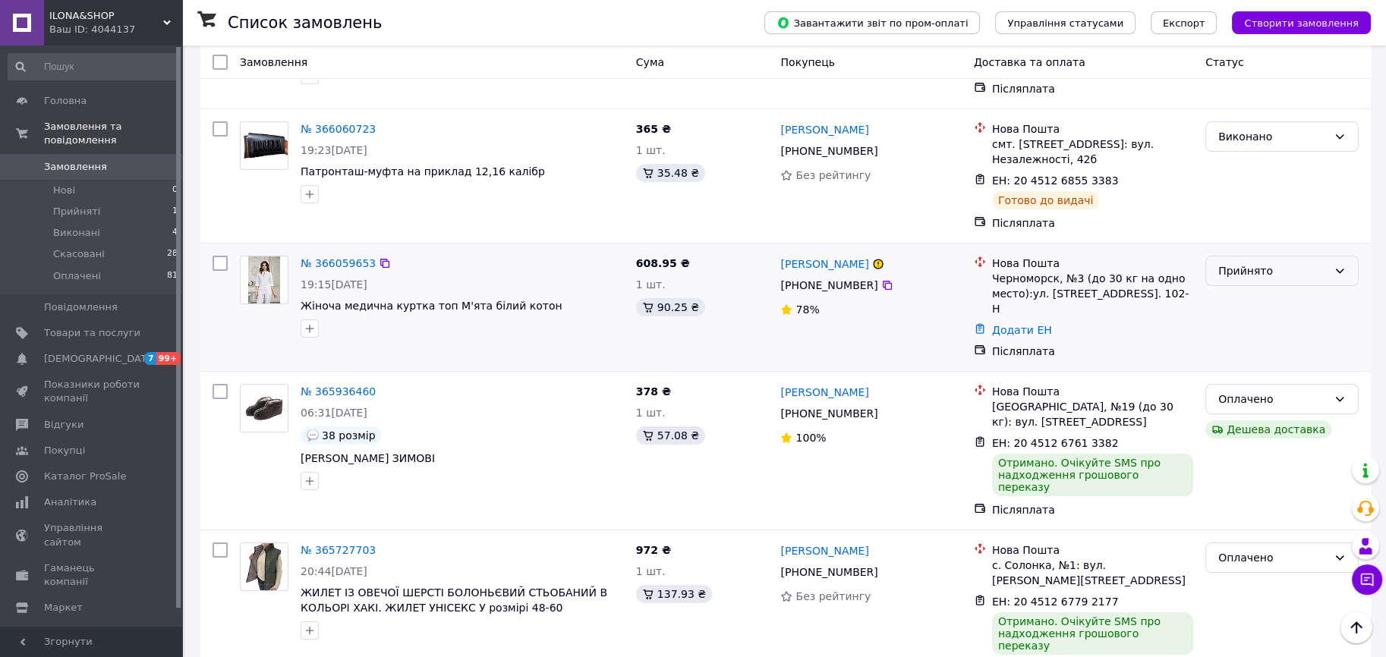
click at [1284, 263] on div "Прийнято" at bounding box center [1272, 271] width 109 height 17
click at [1267, 307] on li "Скасовано" at bounding box center [1282, 315] width 152 height 27
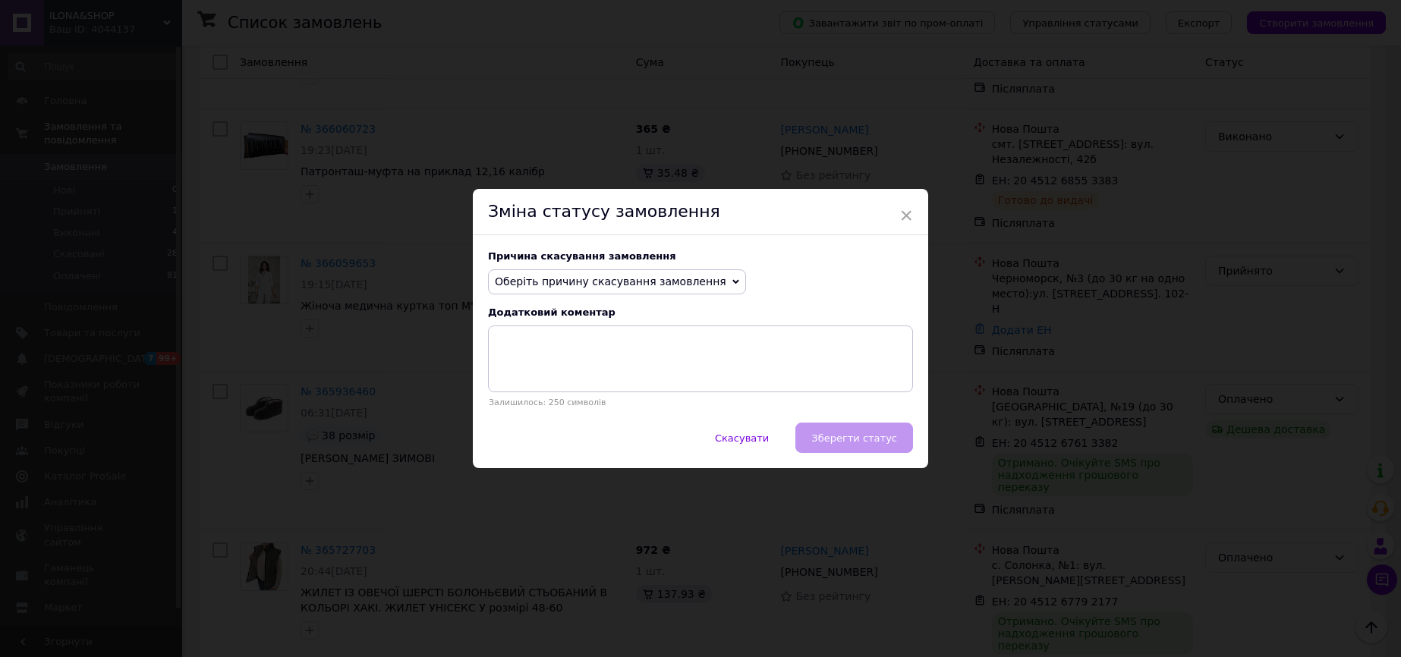
click at [684, 280] on span "Оберіть причину скасування замовлення" at bounding box center [610, 281] width 231 height 12
click at [540, 423] on li "Не вдається додзвонитися" at bounding box center [617, 417] width 256 height 21
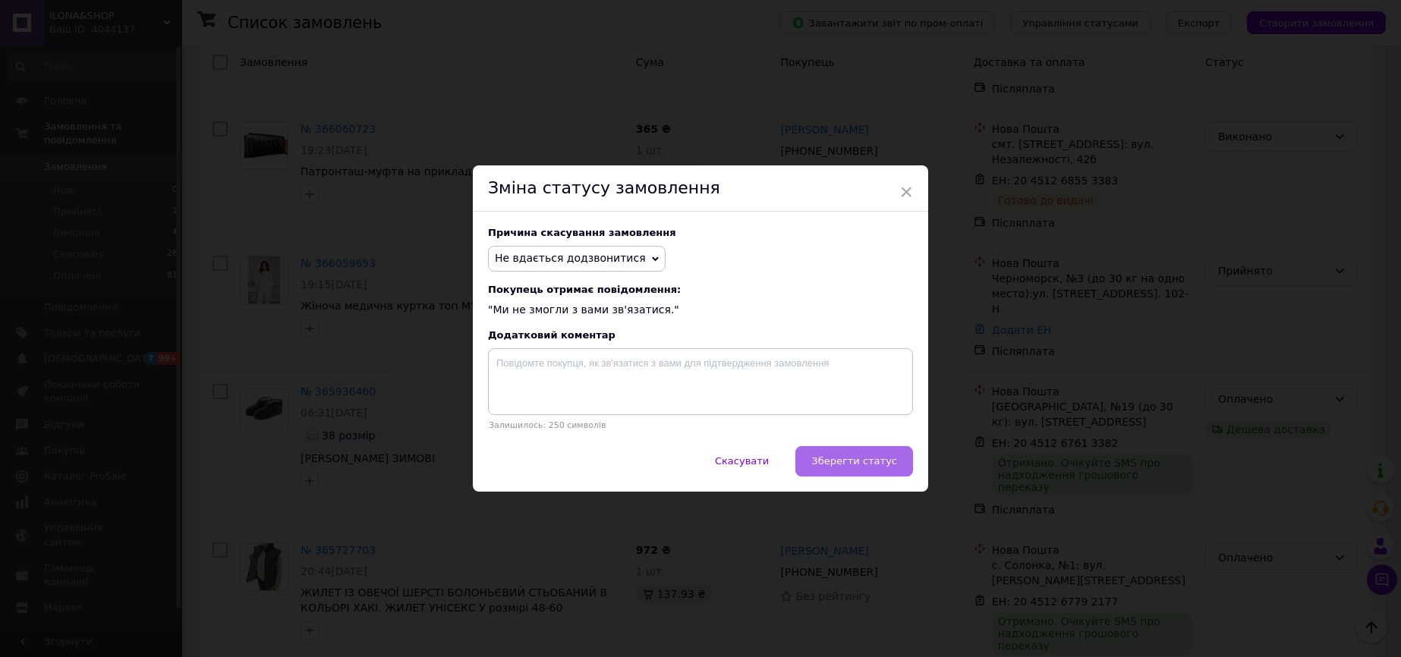
click at [841, 461] on span "Зберегти статус" at bounding box center [854, 460] width 86 height 11
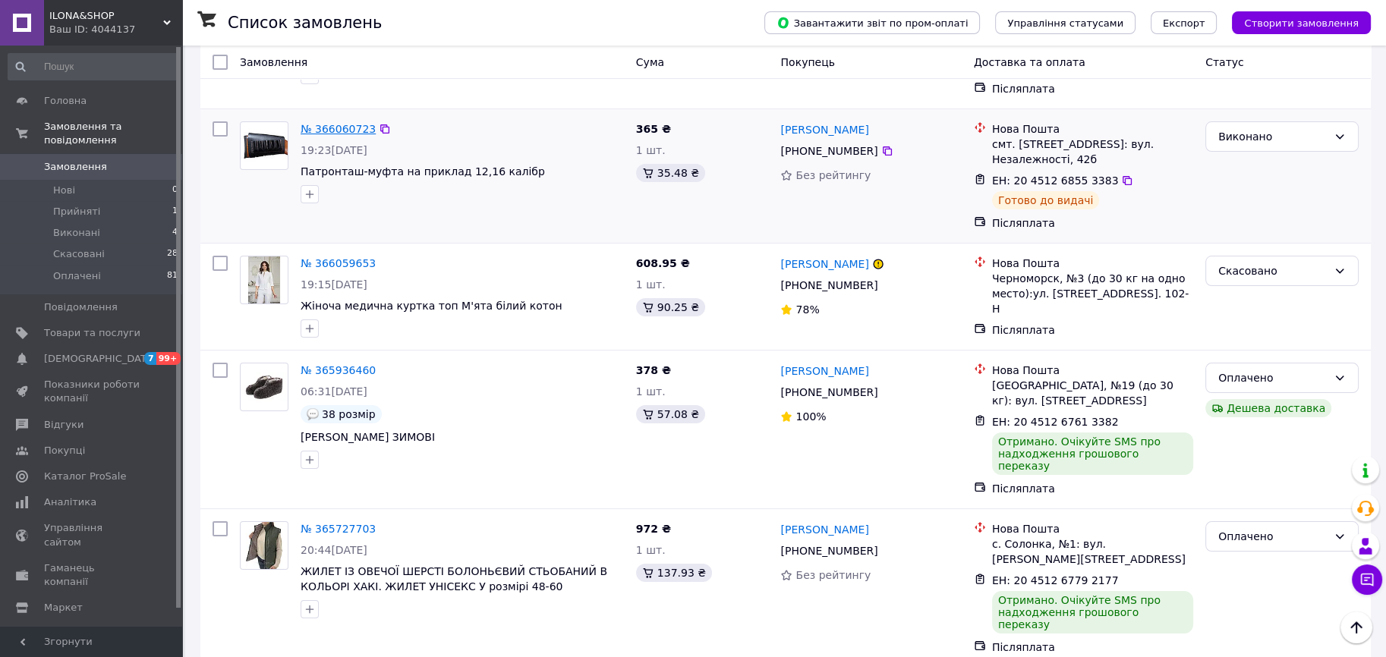
click at [344, 125] on link "№ 366060723" at bounding box center [337, 129] width 75 height 12
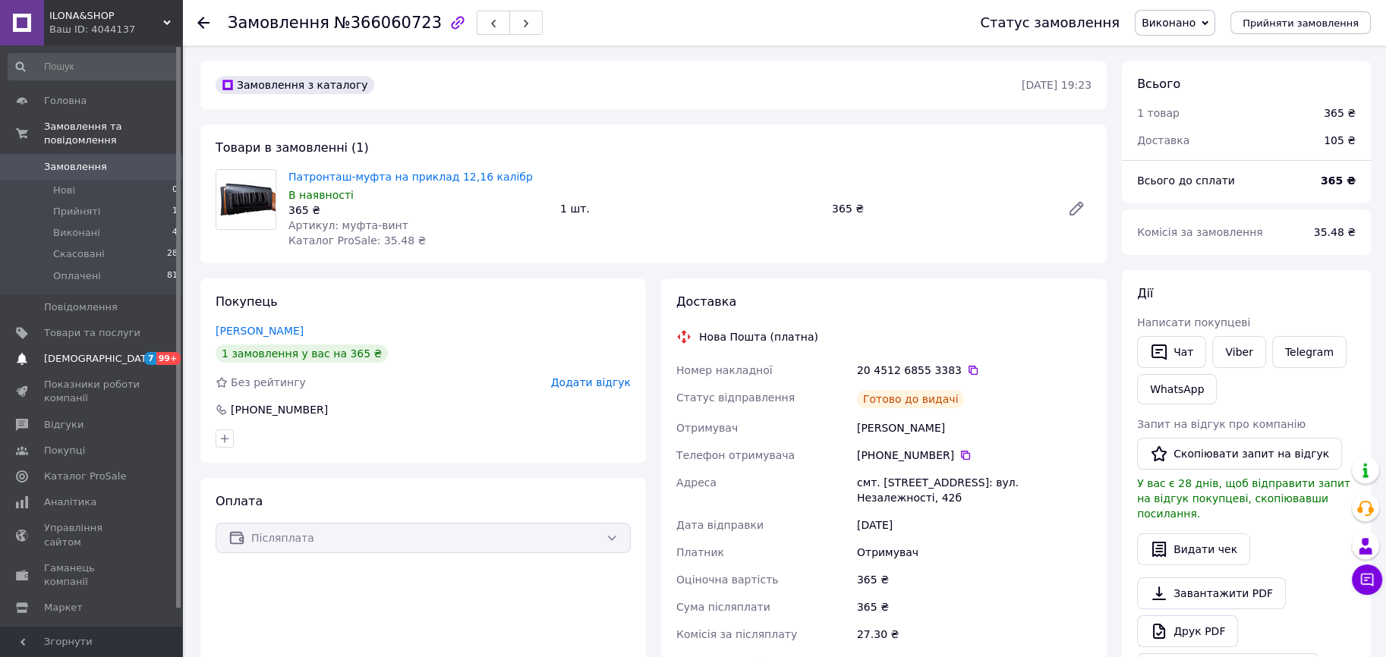
click at [78, 352] on span "[DEMOGRAPHIC_DATA]" at bounding box center [100, 359] width 112 height 14
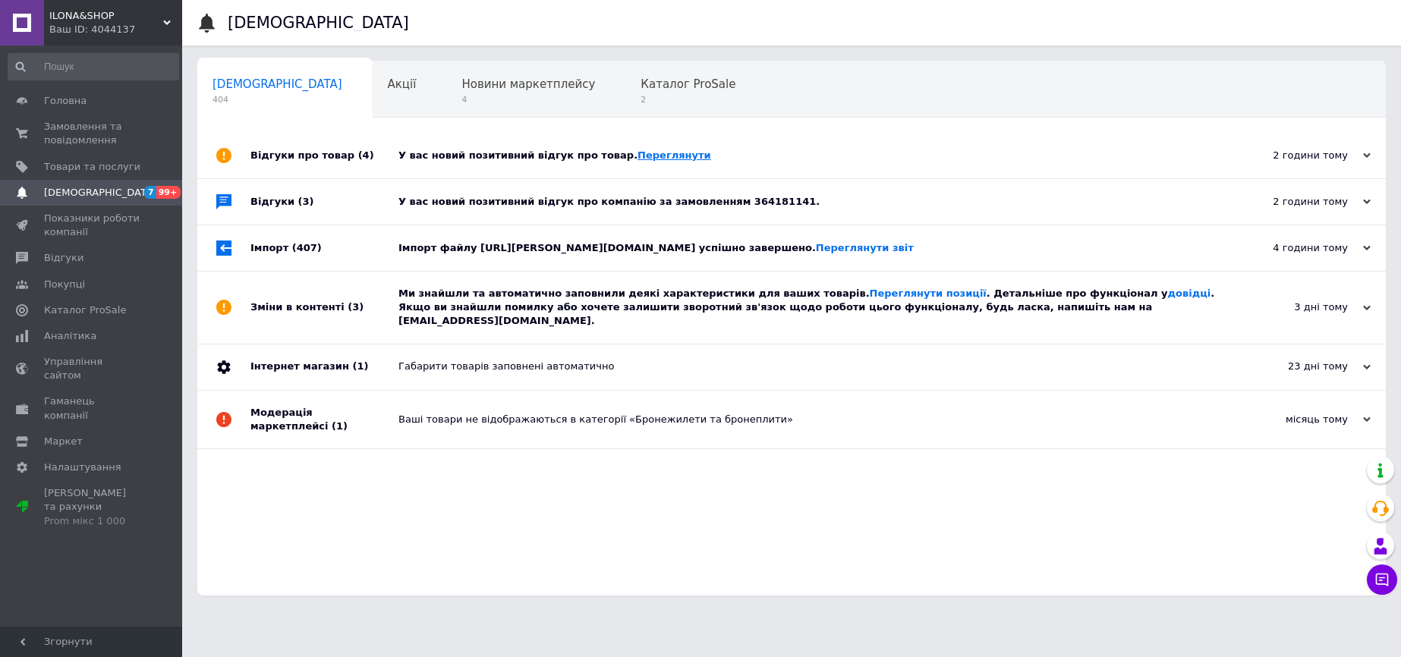
click at [638, 154] on link "Переглянути" at bounding box center [674, 154] width 74 height 11
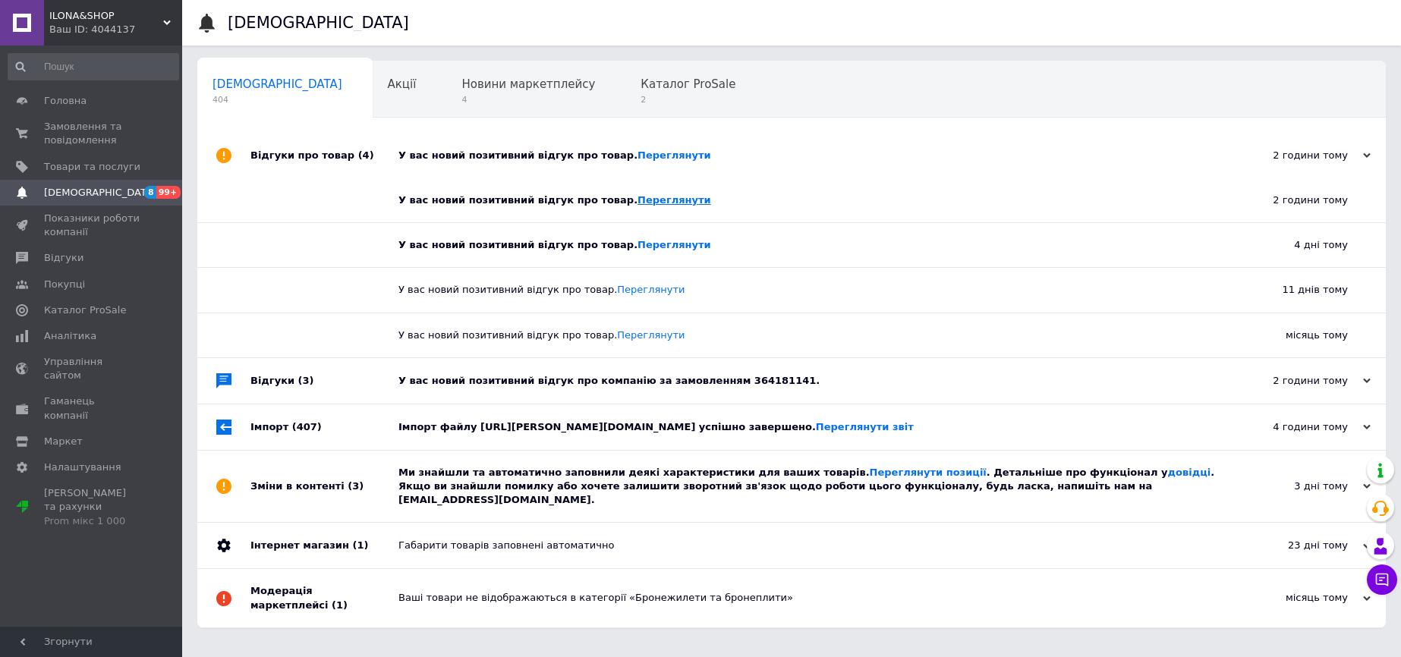
click at [637, 204] on link "Переглянути" at bounding box center [674, 199] width 74 height 11
click at [637, 246] on link "Переглянути" at bounding box center [674, 244] width 74 height 11
click at [712, 379] on div "У вас новий позитивний відгук про компанію за замовленням 364181141." at bounding box center [808, 381] width 820 height 14
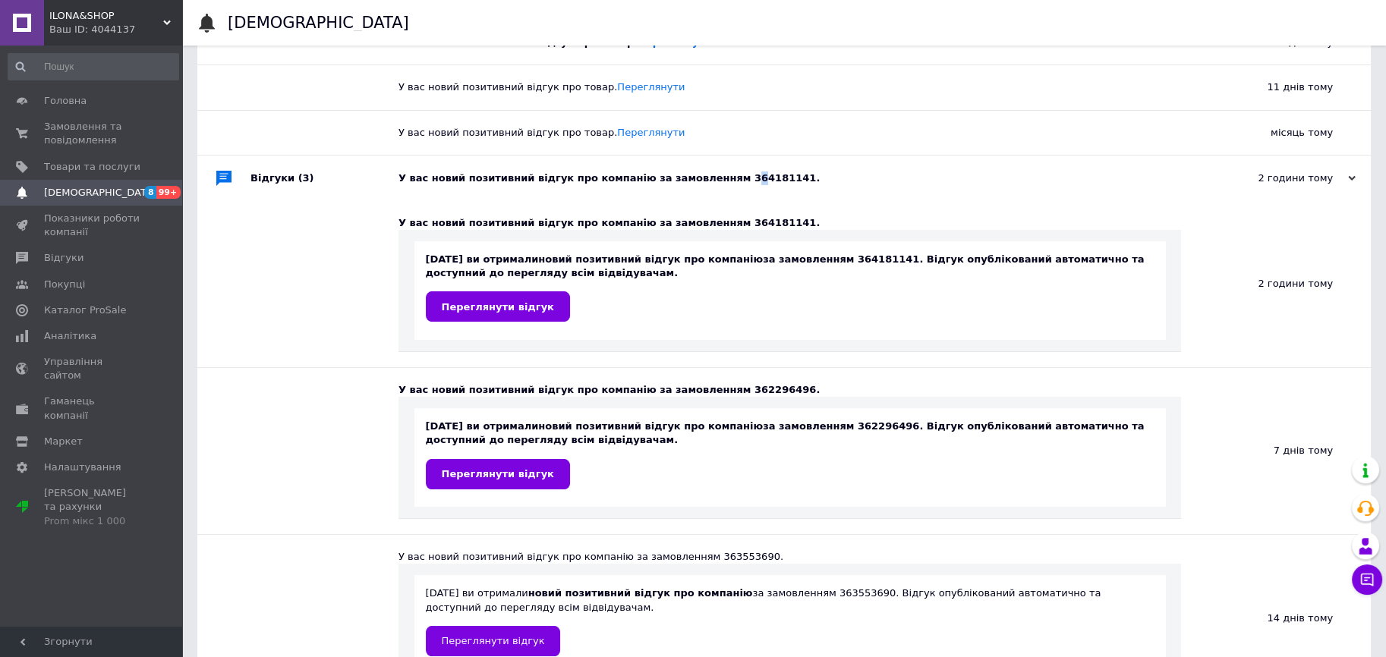
scroll to position [303, 0]
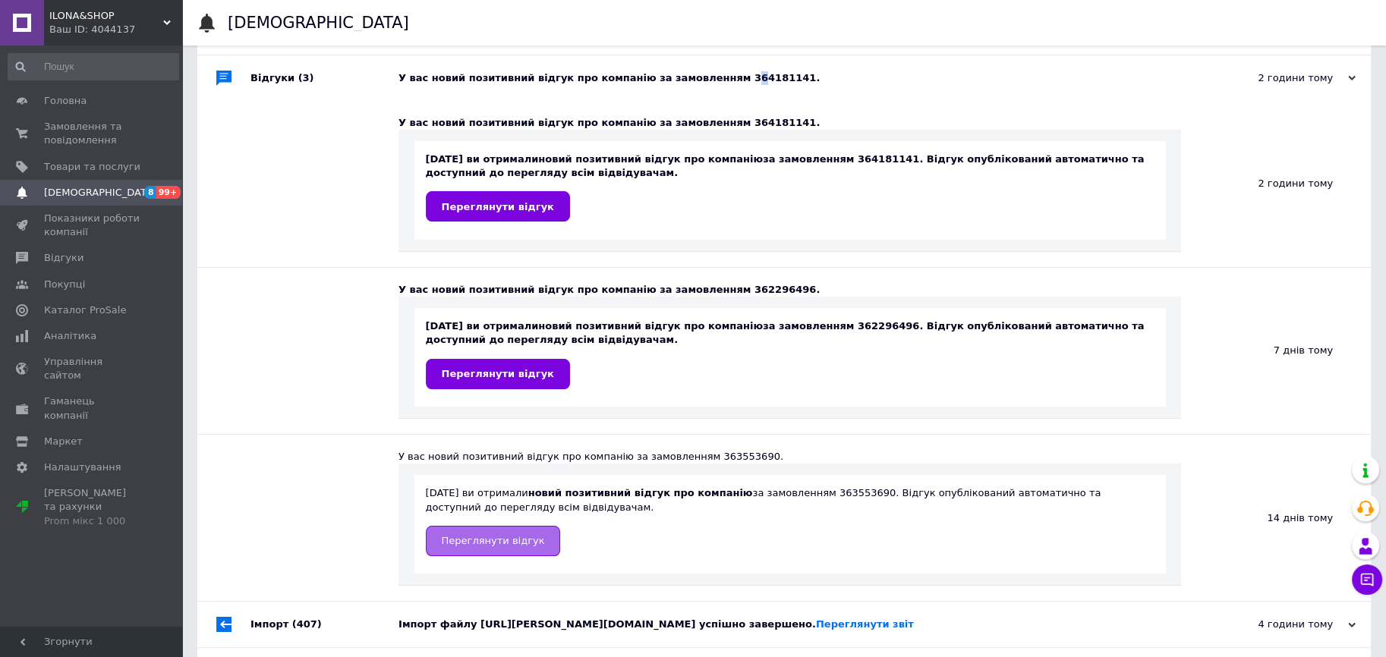
click at [511, 545] on span "Переглянути відгук" at bounding box center [493, 540] width 103 height 11
click at [504, 382] on link "Переглянути відгук" at bounding box center [498, 374] width 144 height 30
click at [481, 210] on span "Переглянути відгук" at bounding box center [498, 206] width 112 height 11
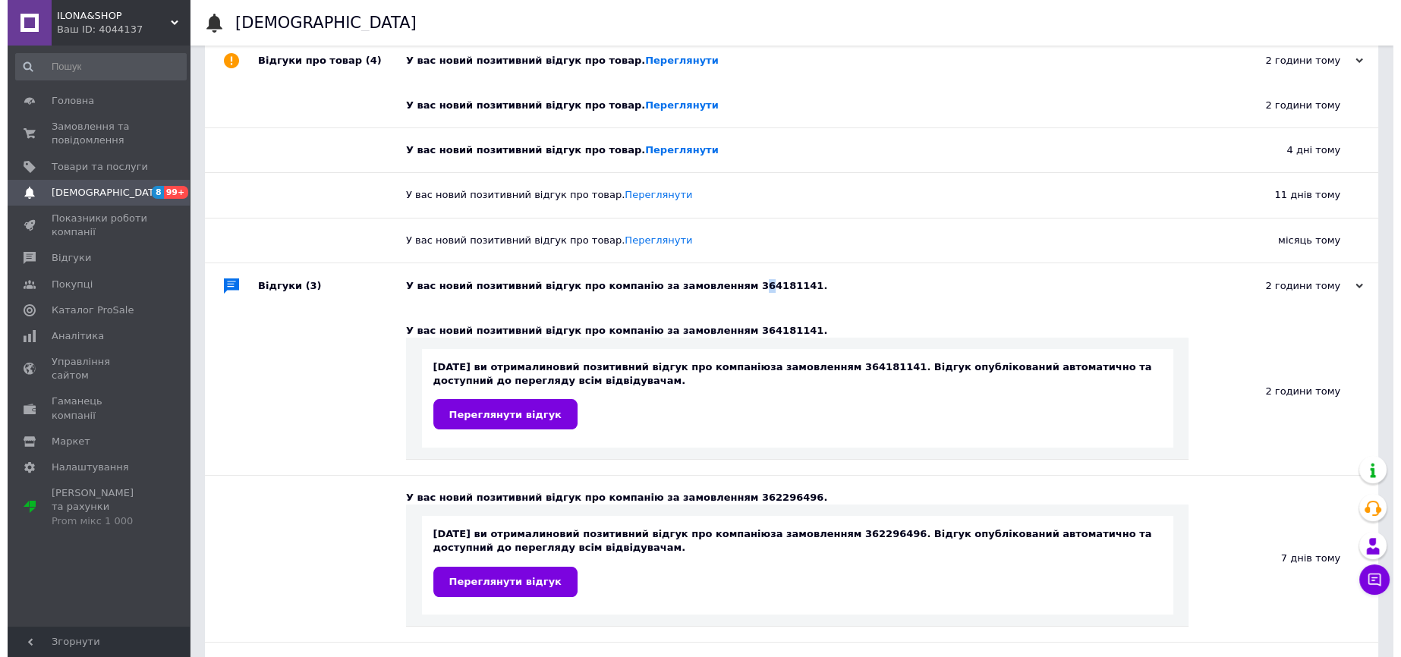
scroll to position [0, 0]
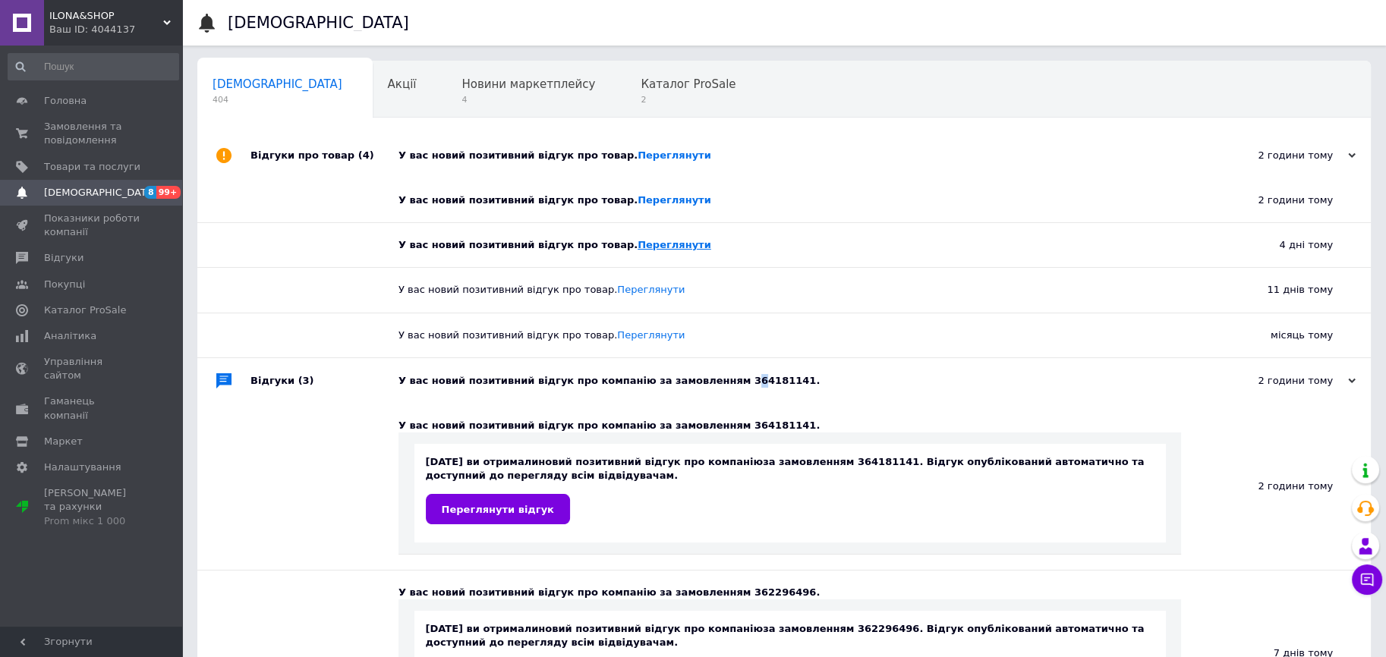
click at [637, 250] on link "Переглянути" at bounding box center [674, 244] width 74 height 11
click at [131, 192] on span "[DEMOGRAPHIC_DATA]" at bounding box center [92, 193] width 96 height 14
click at [461, 104] on span "4" at bounding box center [528, 99] width 134 height 11
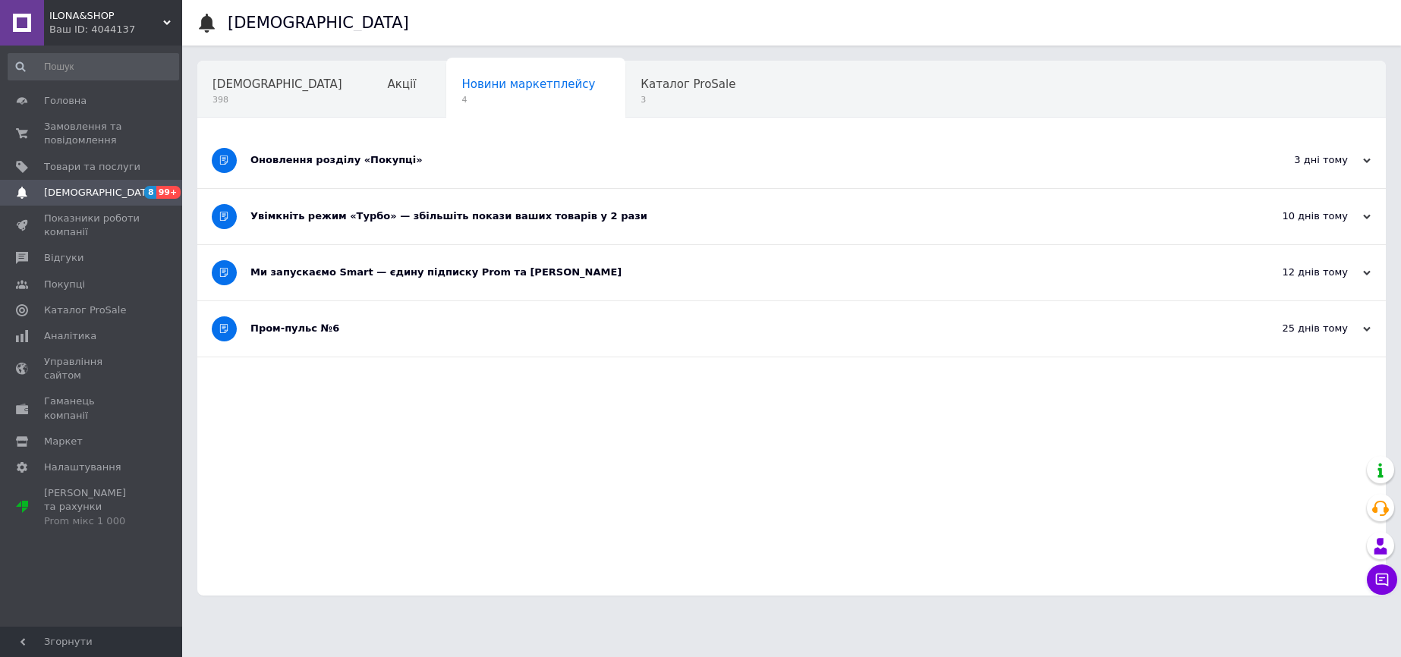
click at [582, 121] on div "Сповіщення 398 Акції Новини маркетплейсу 4 Каталог ProSale 3 Навчання та заходи…" at bounding box center [791, 328] width 1188 height 535
click at [640, 99] on span "3" at bounding box center [687, 99] width 95 height 11
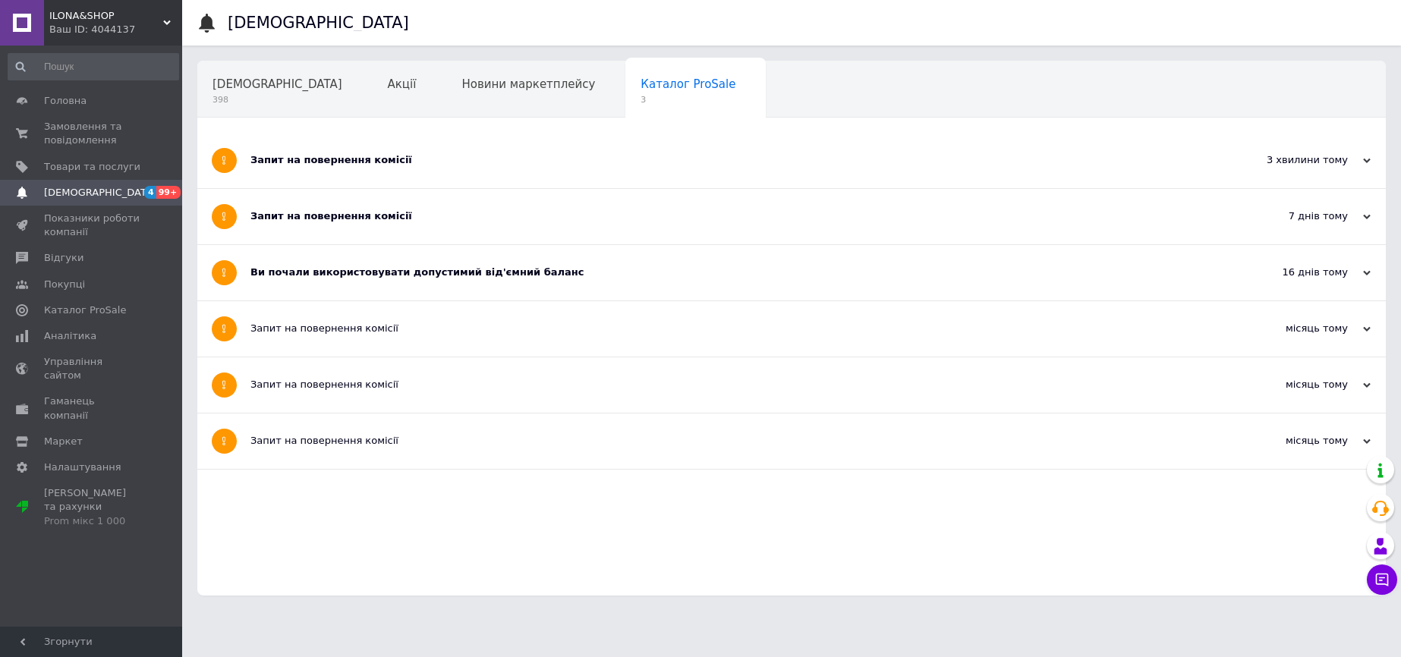
click at [363, 119] on div "Навчання та заходи 1" at bounding box center [280, 148] width 166 height 58
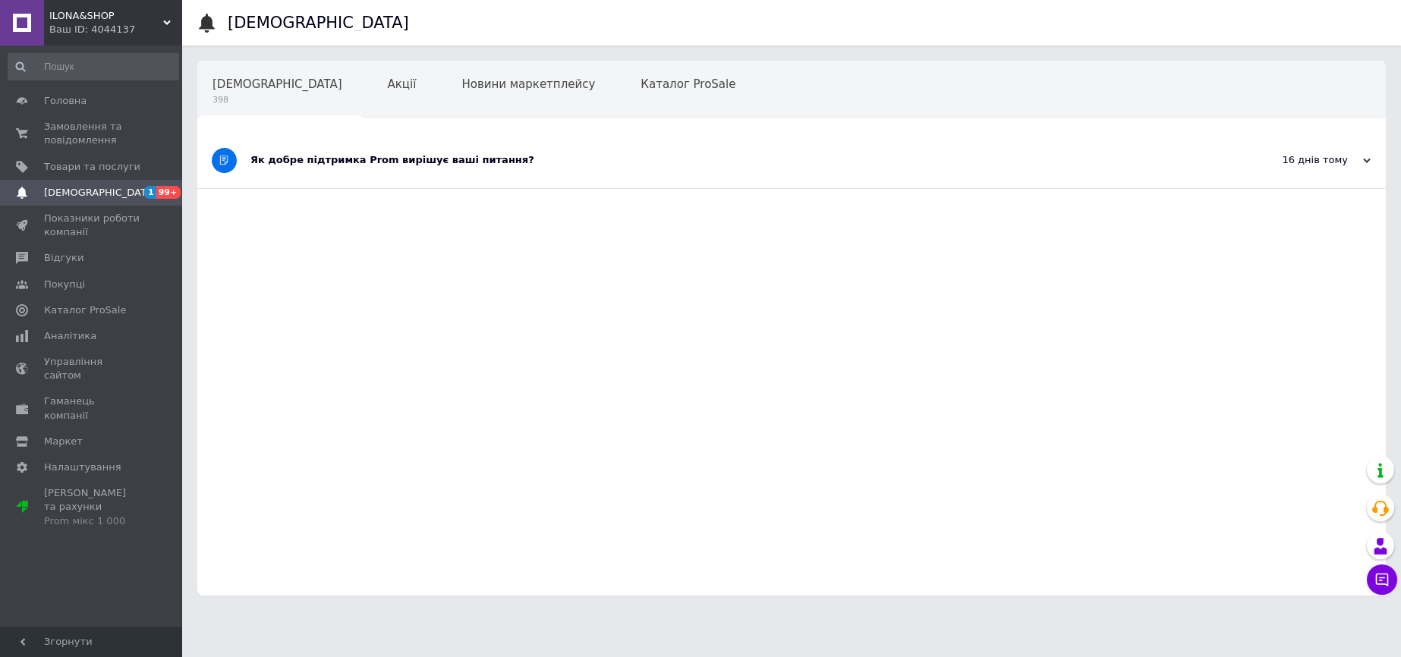
click at [131, 189] on span "[DEMOGRAPHIC_DATA]" at bounding box center [92, 193] width 96 height 14
click at [142, 32] on div "Ваш ID: 4044137" at bounding box center [115, 30] width 133 height 14
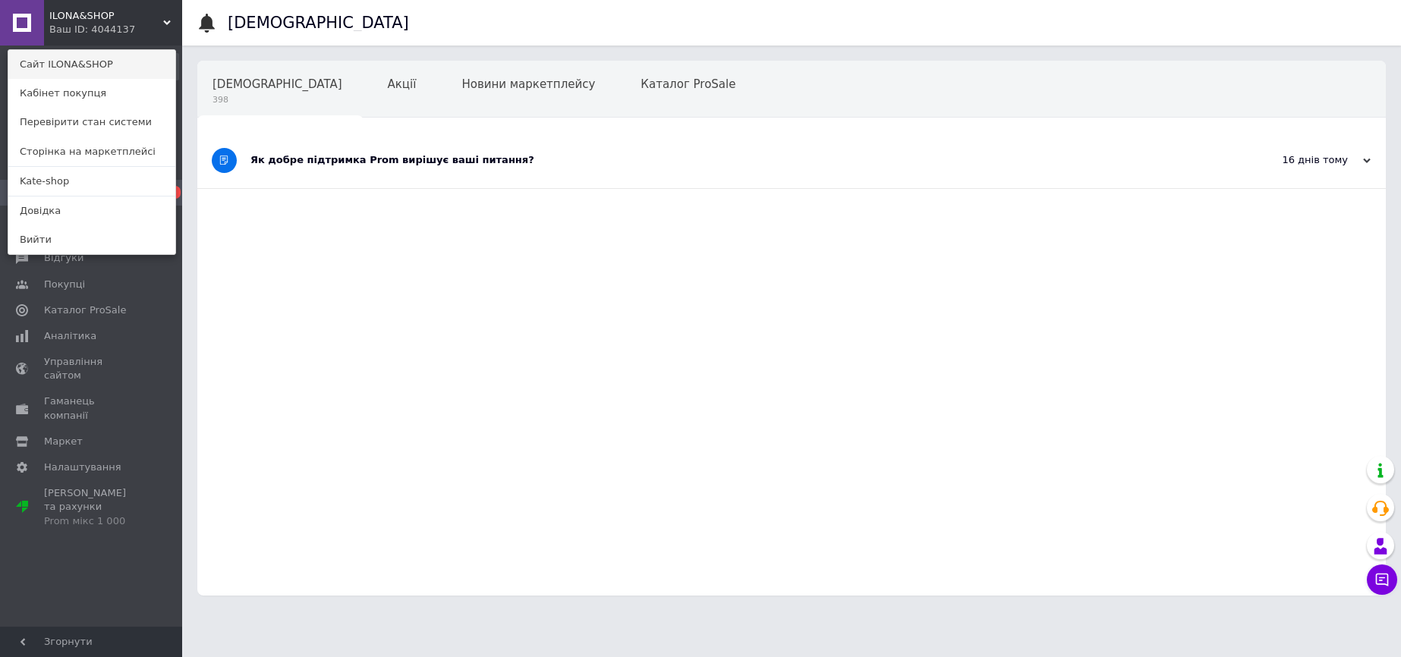
click at [118, 61] on link "Сайт ILONA&SHOP" at bounding box center [91, 64] width 167 height 29
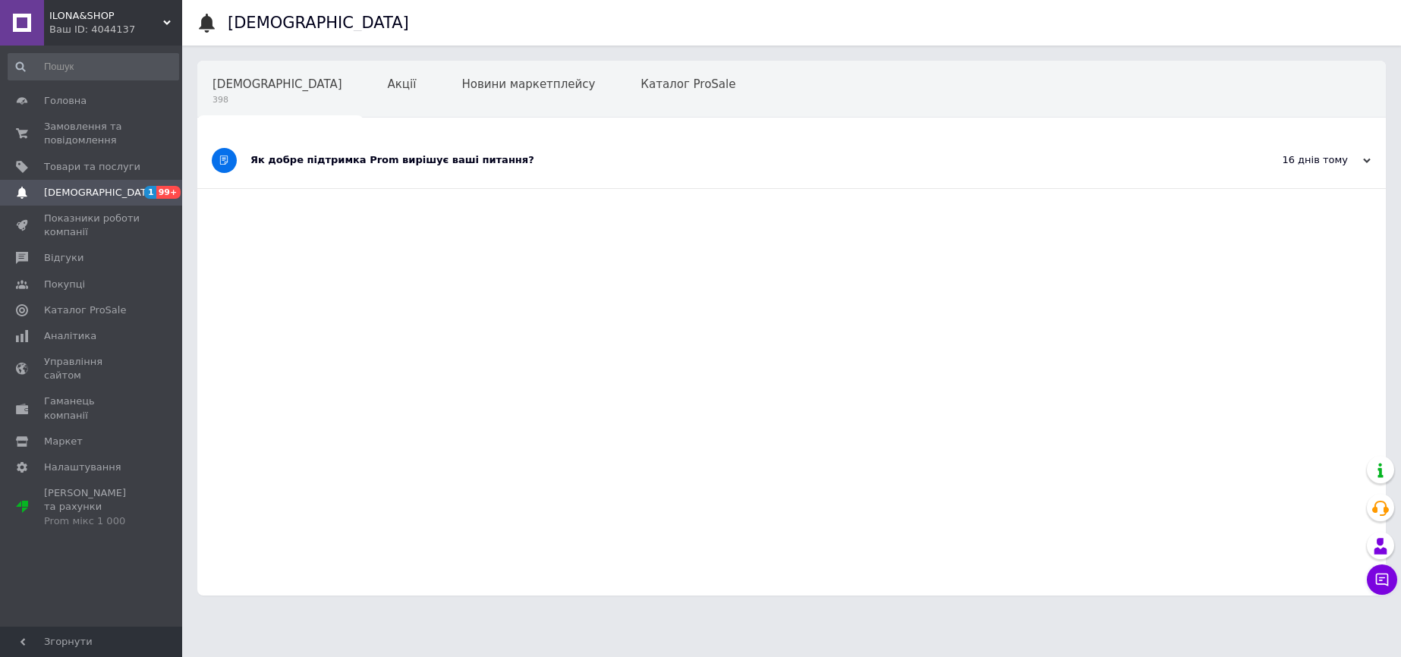
click at [81, 27] on div "Ваш ID: 4044137" at bounding box center [115, 30] width 133 height 14
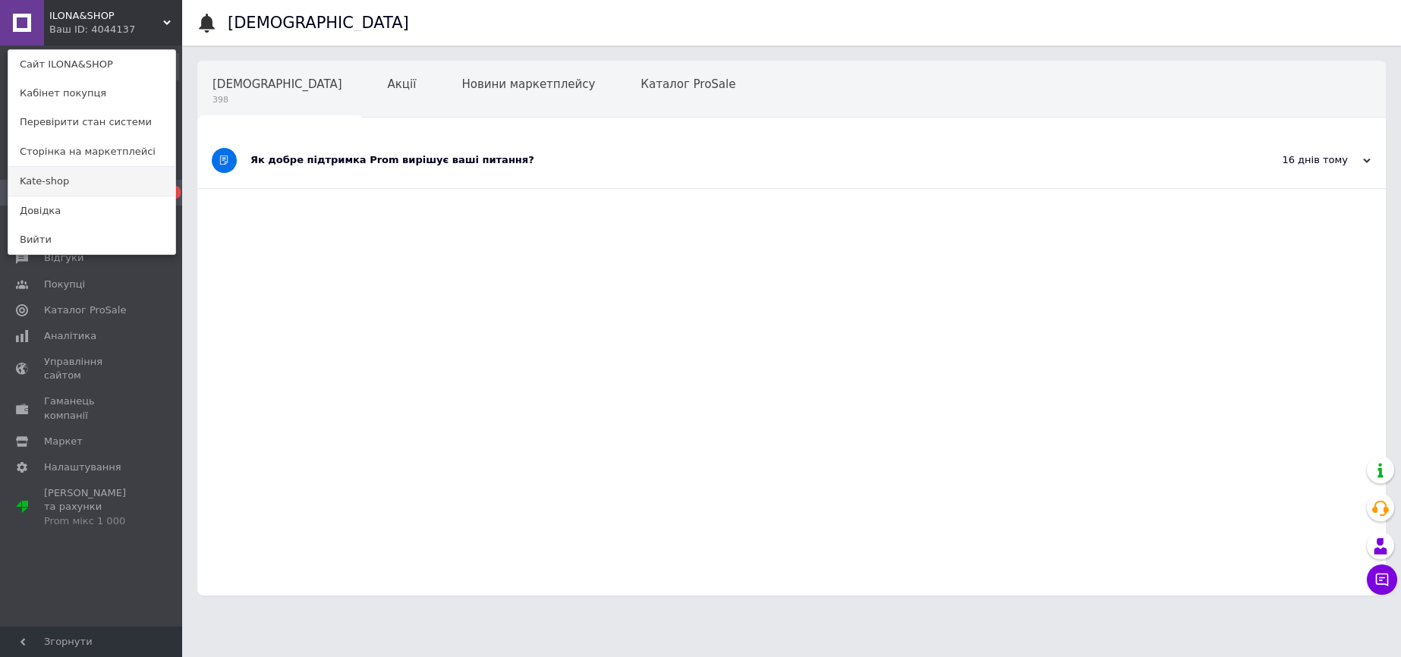
click at [46, 178] on link "Kate-shop" at bounding box center [91, 181] width 167 height 29
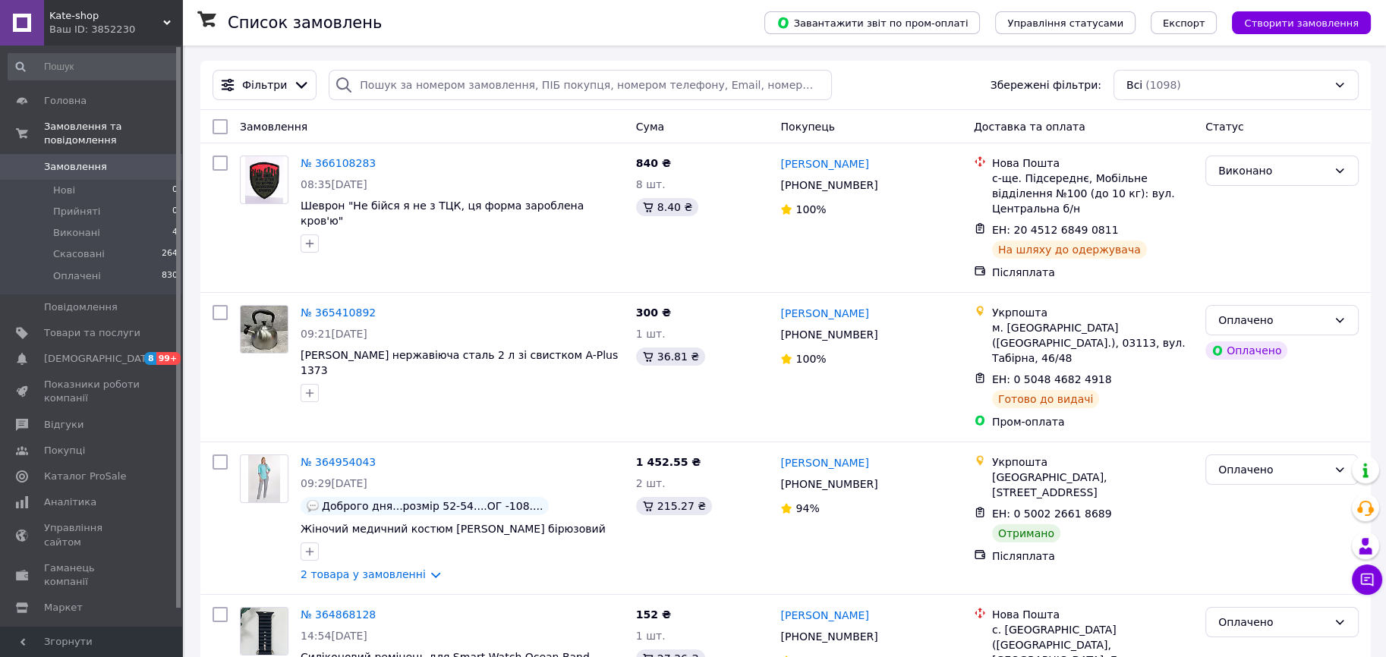
click at [92, 37] on div "[PERSON_NAME]-shop Ваш ID: 3852230" at bounding box center [113, 23] width 138 height 46
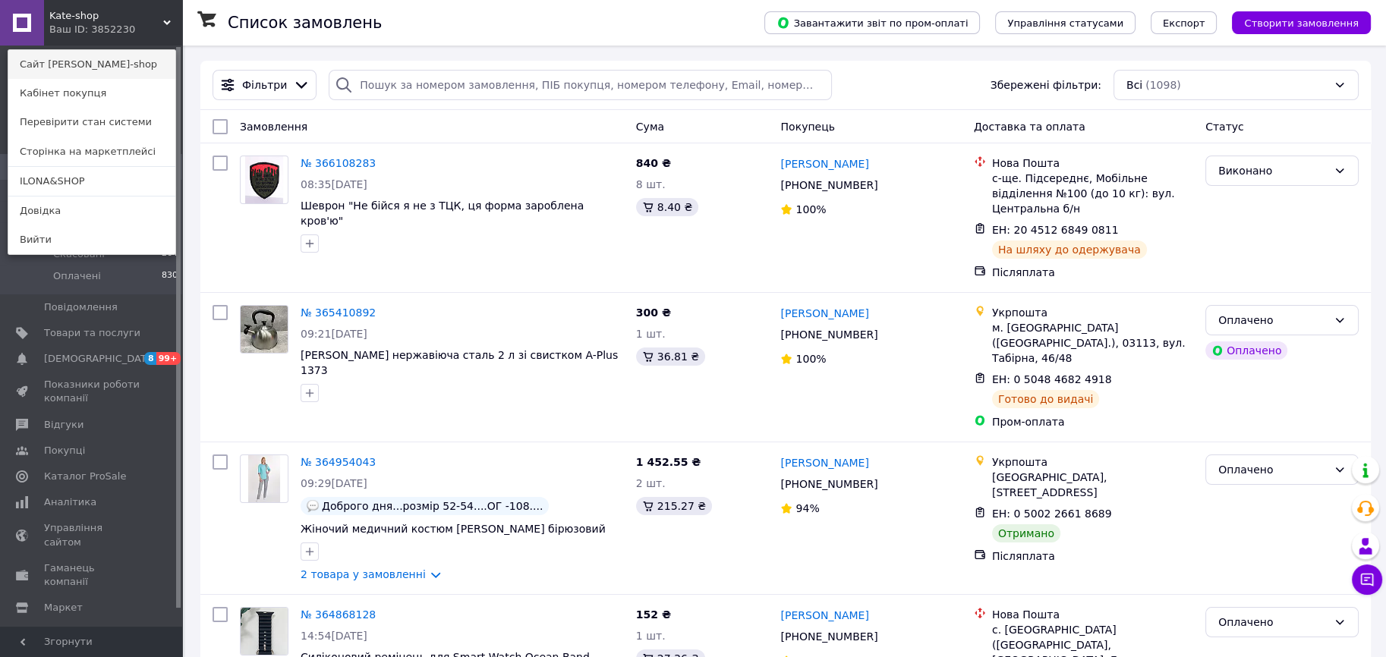
click at [94, 63] on link "Сайт [PERSON_NAME]-shop" at bounding box center [91, 64] width 167 height 29
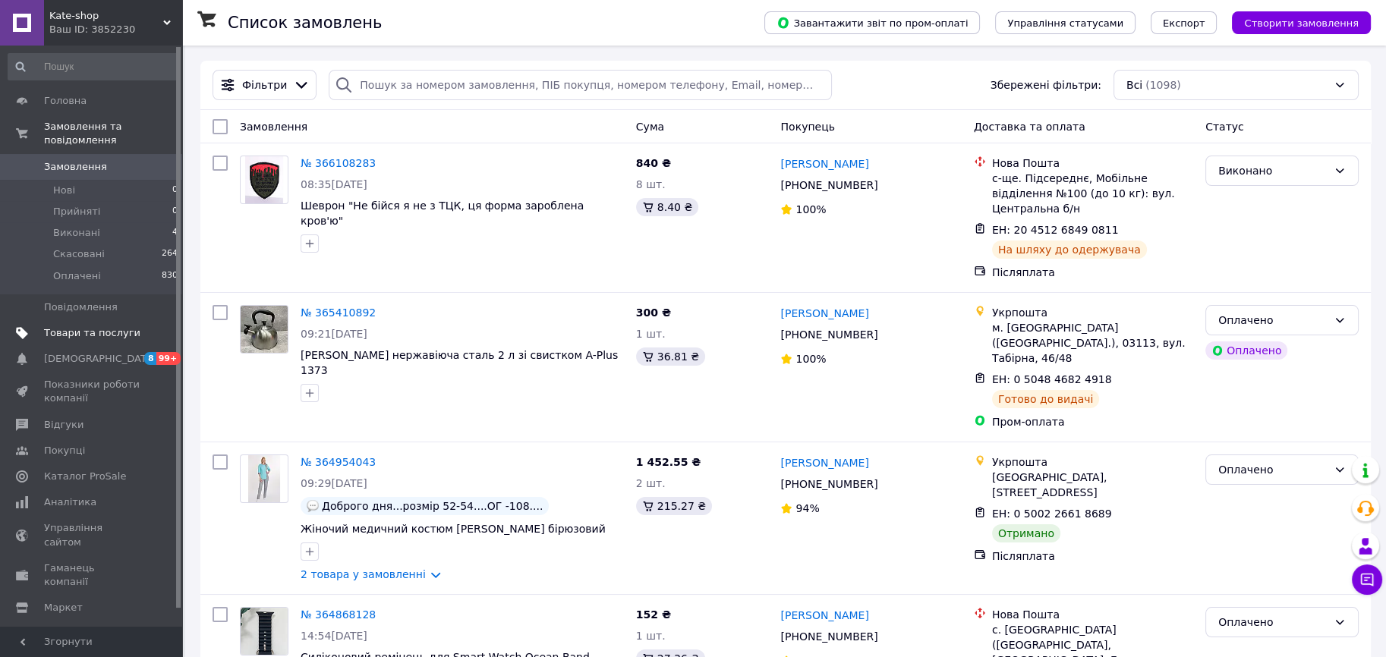
click at [81, 326] on span "Товари та послуги" at bounding box center [92, 333] width 96 height 14
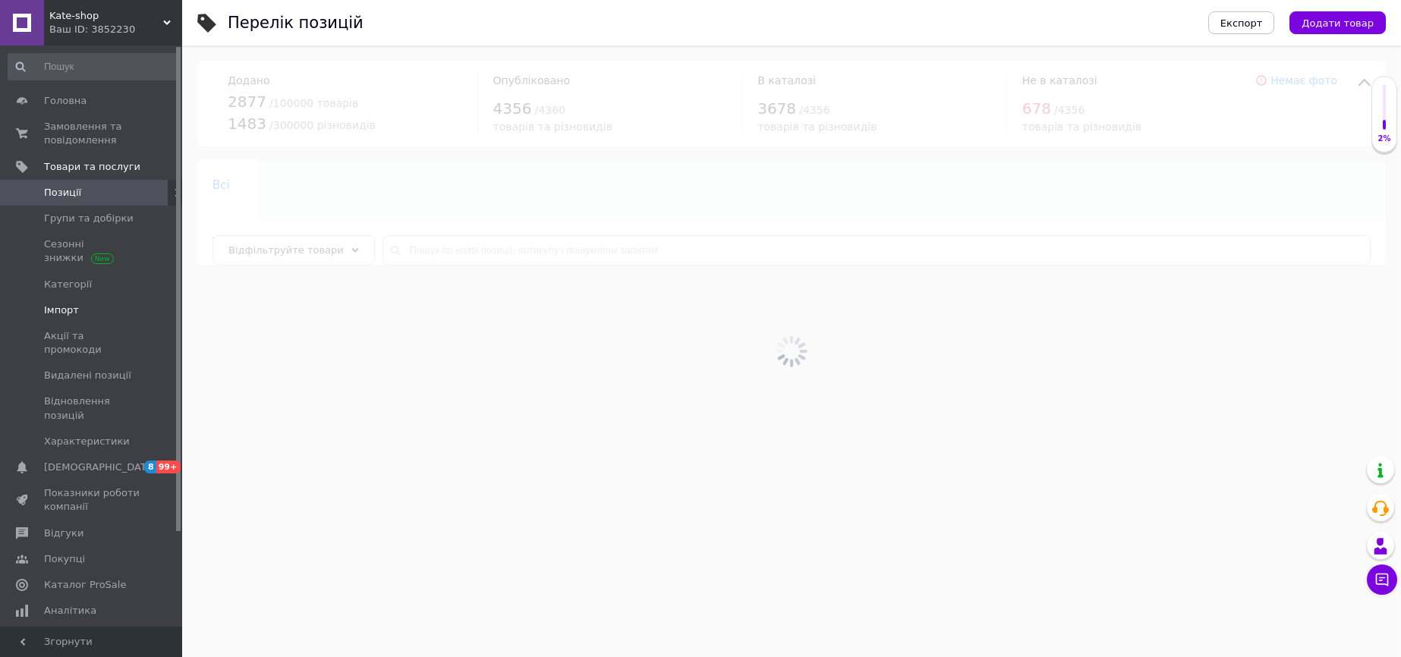
click at [79, 316] on span "Імпорт" at bounding box center [92, 311] width 96 height 14
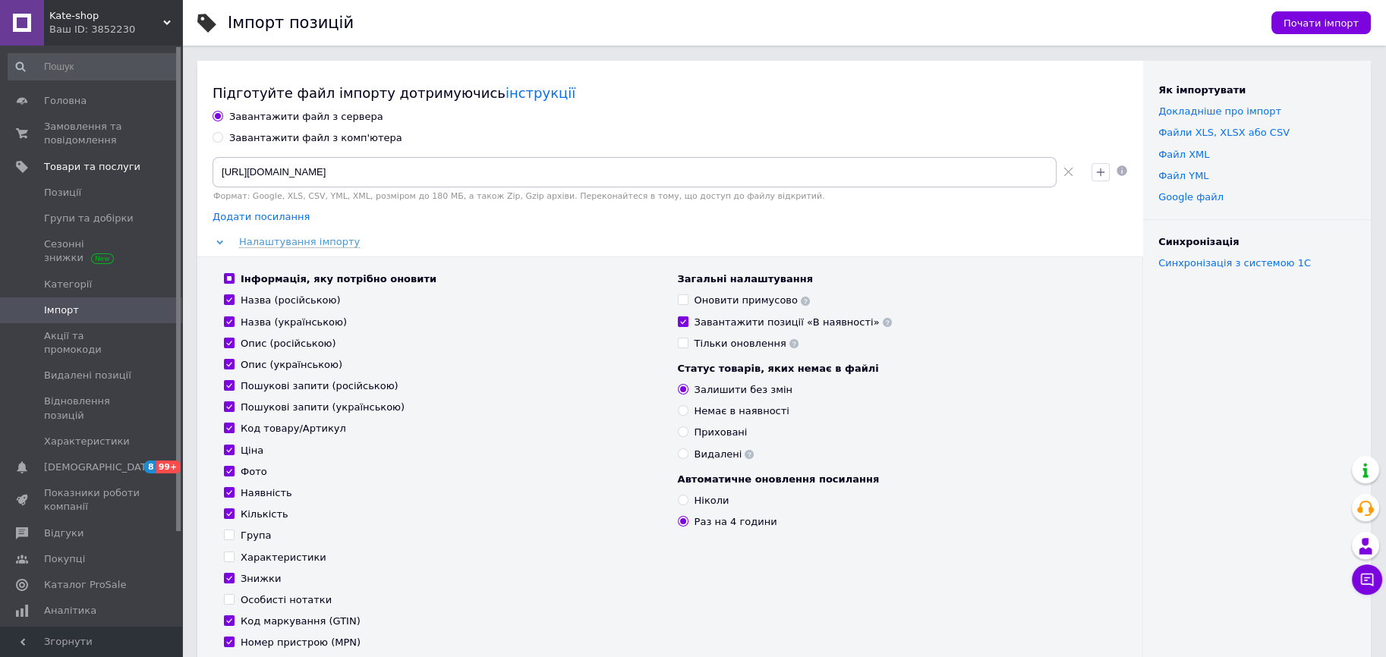
click at [287, 212] on span "Додати посилання" at bounding box center [260, 217] width 97 height 12
radio input "true"
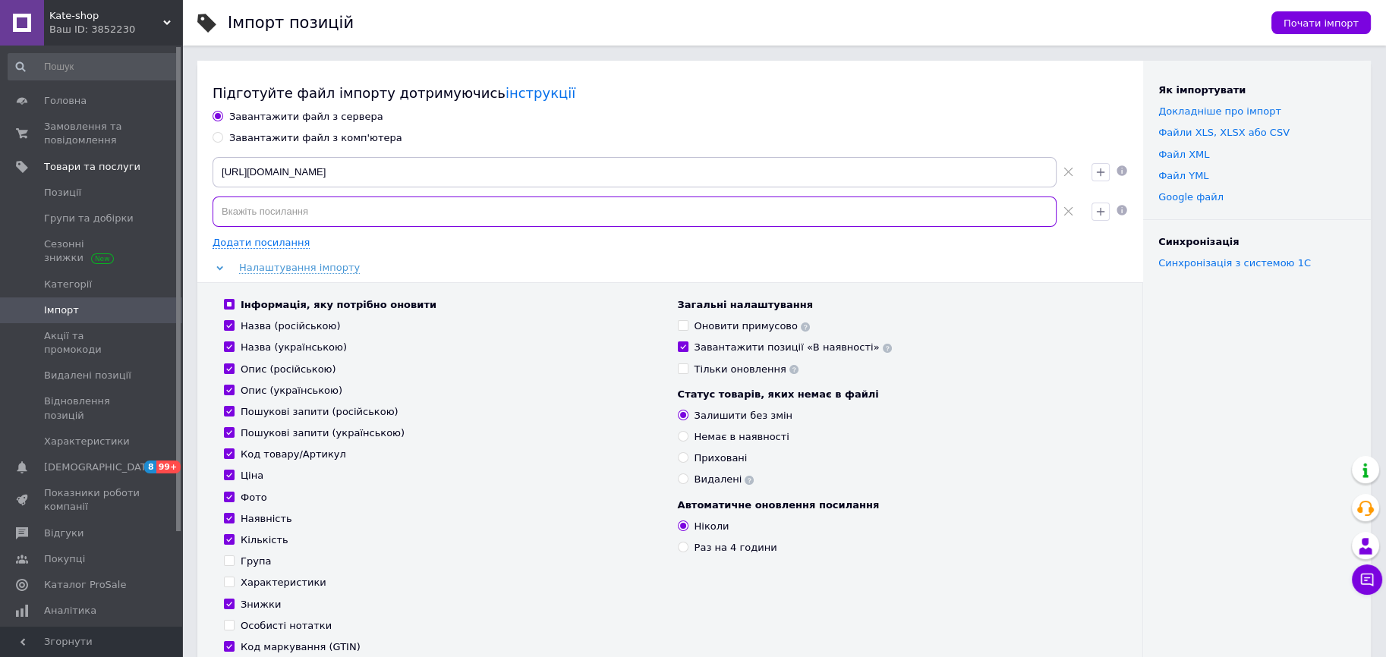
click at [285, 210] on input at bounding box center [634, 212] width 844 height 30
paste input "[URL][DOMAIN_NAME]"
type input "[URL][DOMAIN_NAME]"
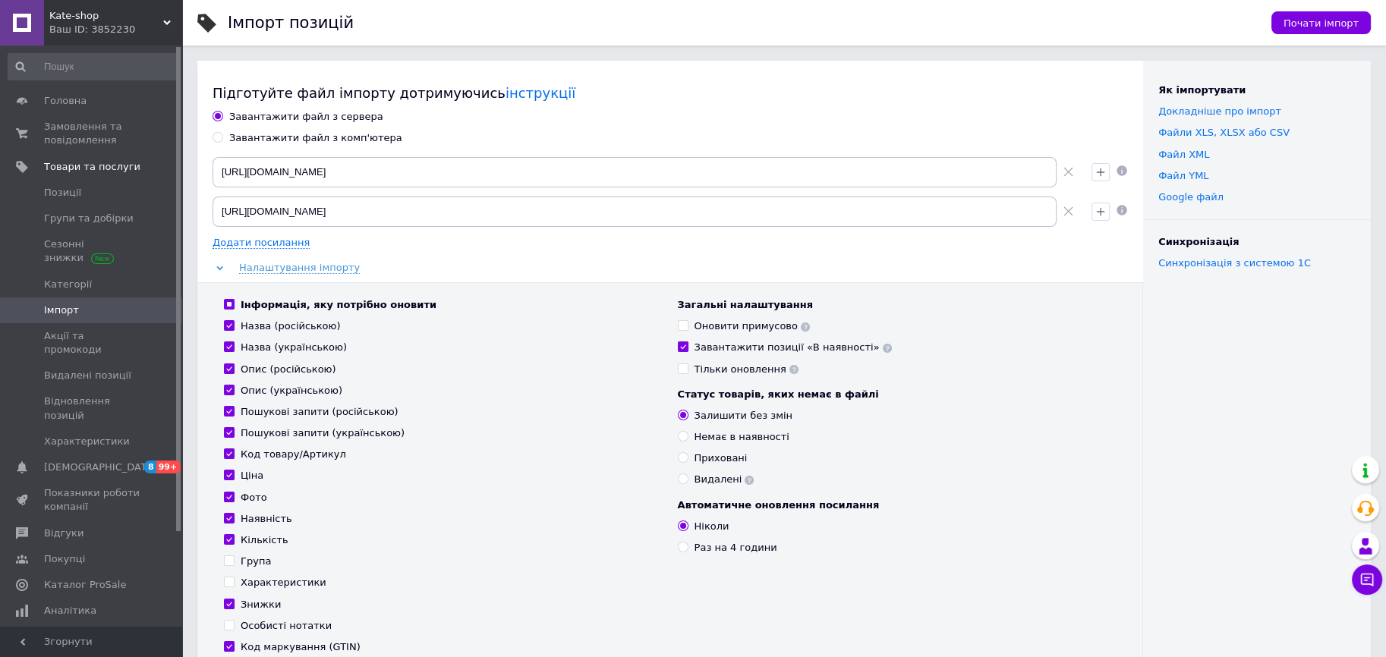
click at [1067, 173] on use at bounding box center [1067, 172] width 9 height 9
type input "[URL][DOMAIN_NAME]"
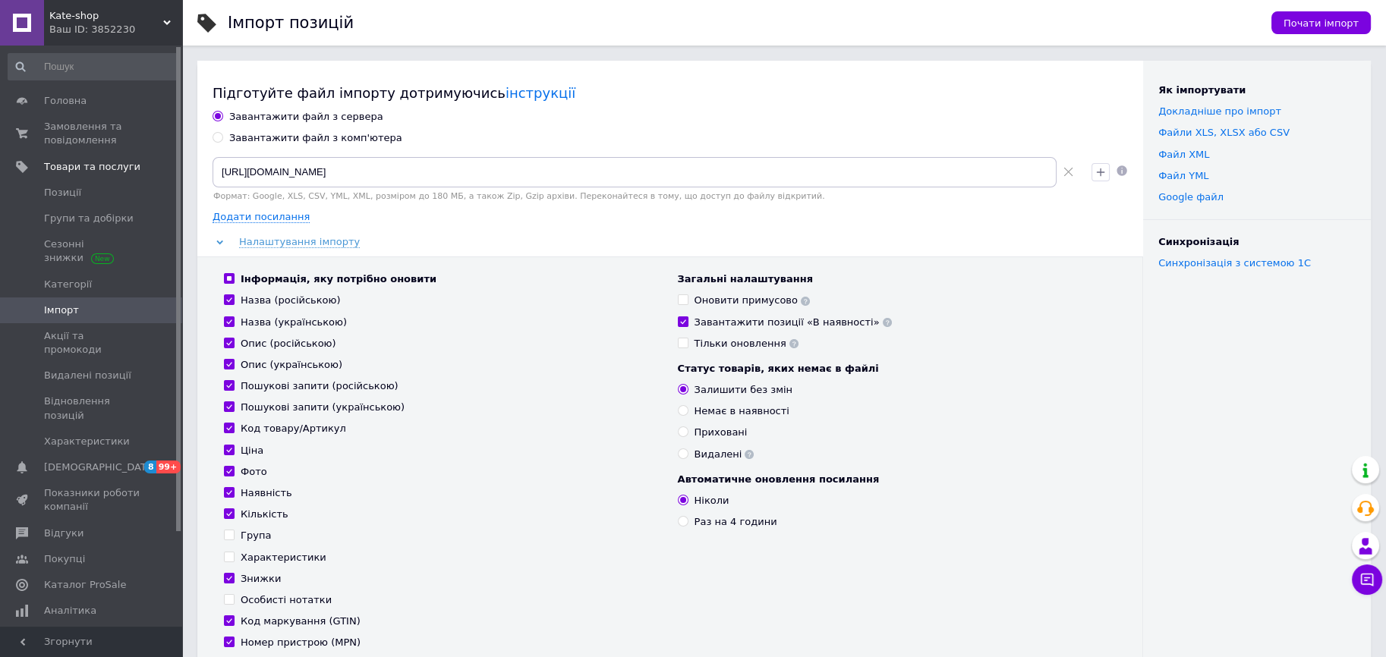
click at [686, 298] on input "Оновити примусово" at bounding box center [683, 299] width 10 height 10
checkbox input "true"
click at [227, 577] on input "Знижки" at bounding box center [229, 578] width 10 height 10
checkbox input "false"
click at [229, 514] on input "Кількість" at bounding box center [229, 513] width 10 height 10
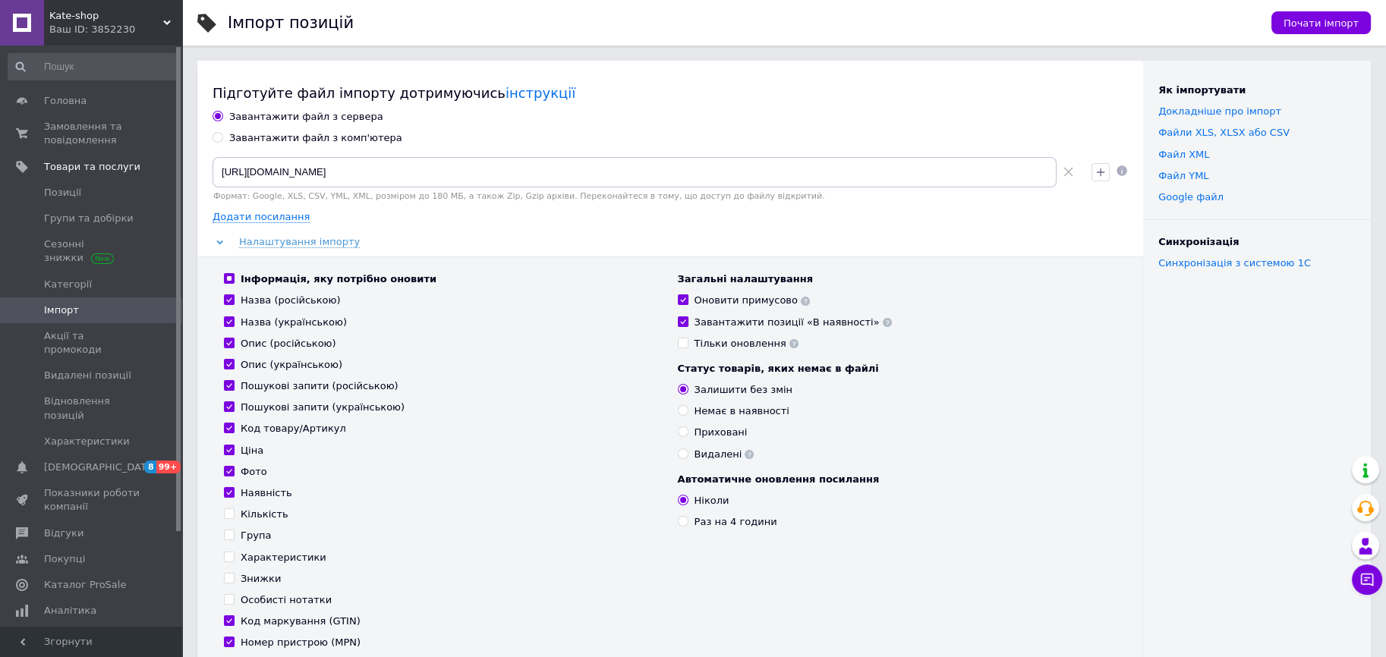
checkbox input "false"
click at [231, 407] on input "Пошукові запити (українською)" at bounding box center [229, 406] width 10 height 10
checkbox input "false"
click at [225, 380] on input "Пошукові запити (російською)" at bounding box center [229, 385] width 10 height 10
checkbox input "false"
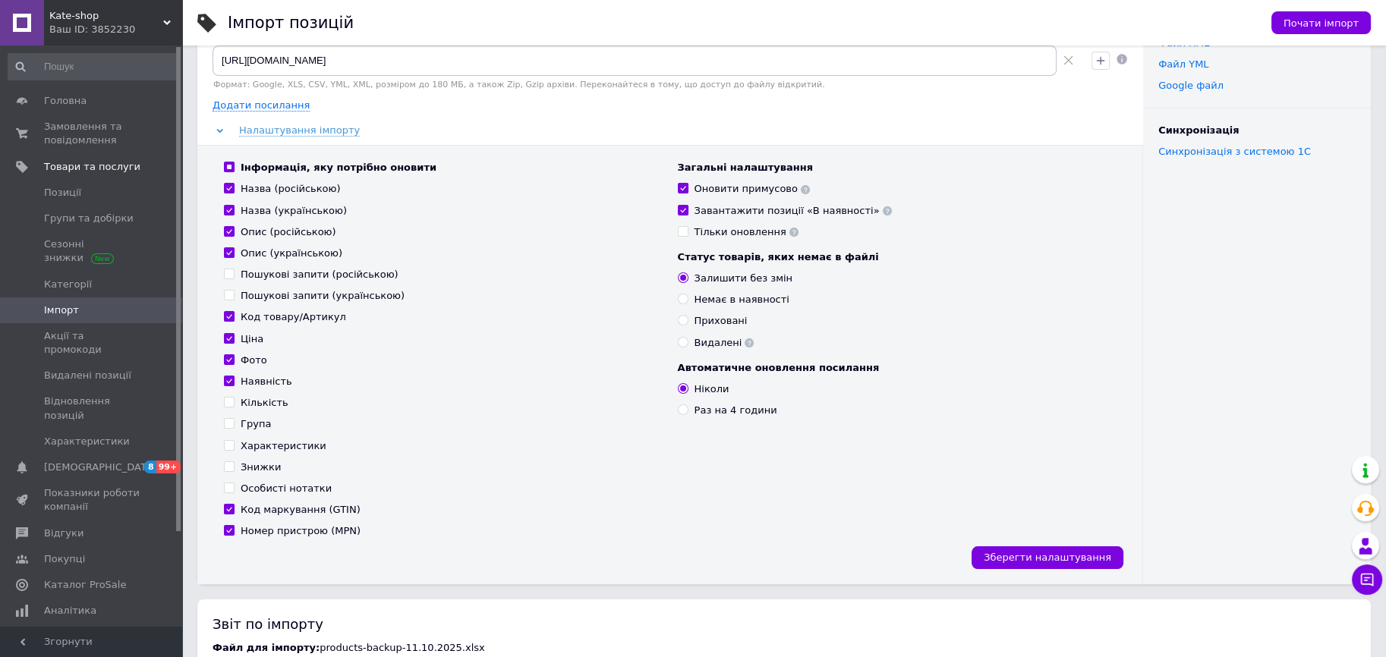
scroll to position [203, 0]
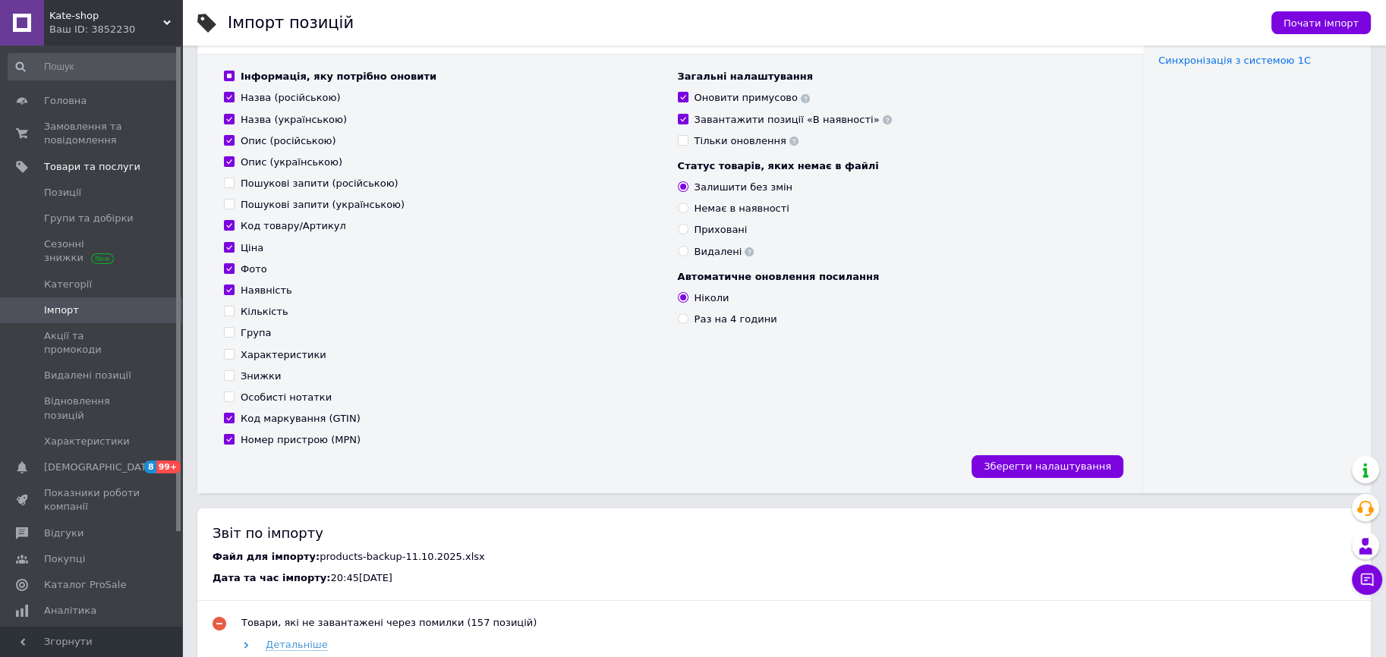
click at [1046, 448] on div "Інформація, яку потрібно оновити Назва (російською) Назва (українською) Опис (р…" at bounding box center [669, 273] width 945 height 439
click at [1038, 461] on span "Зберегти налаштування" at bounding box center [1046, 466] width 127 height 11
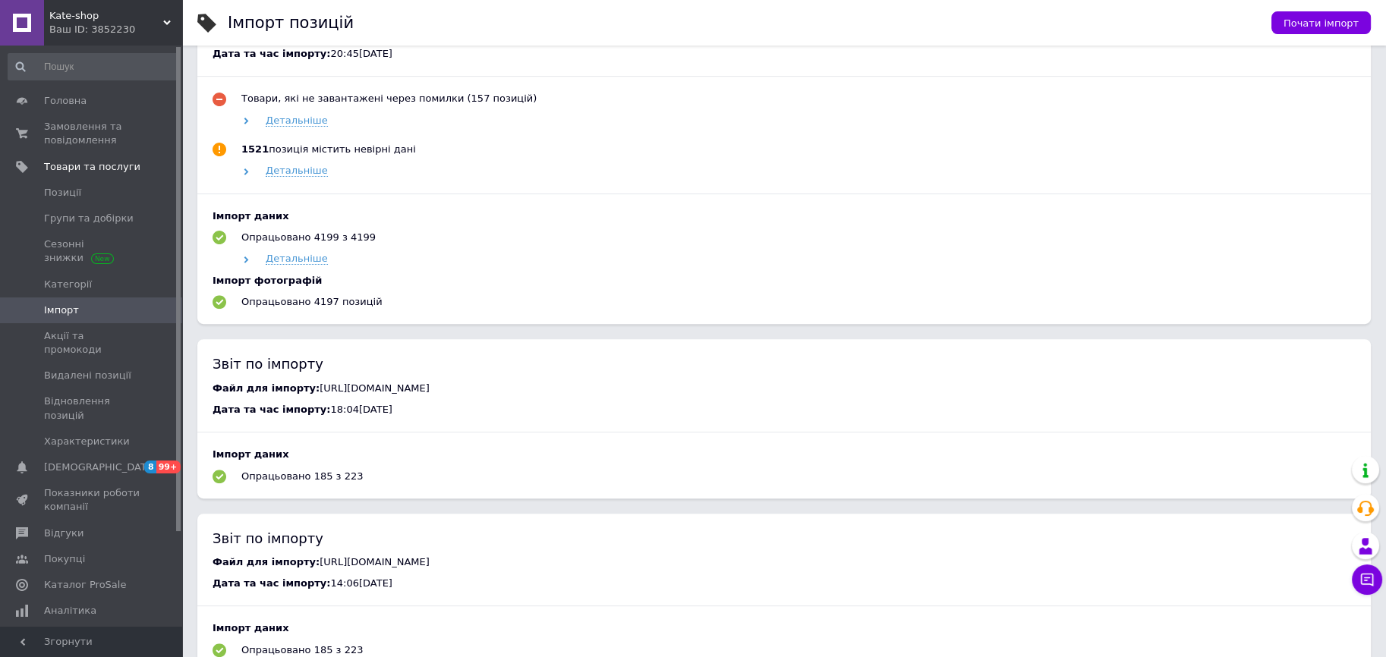
scroll to position [911, 0]
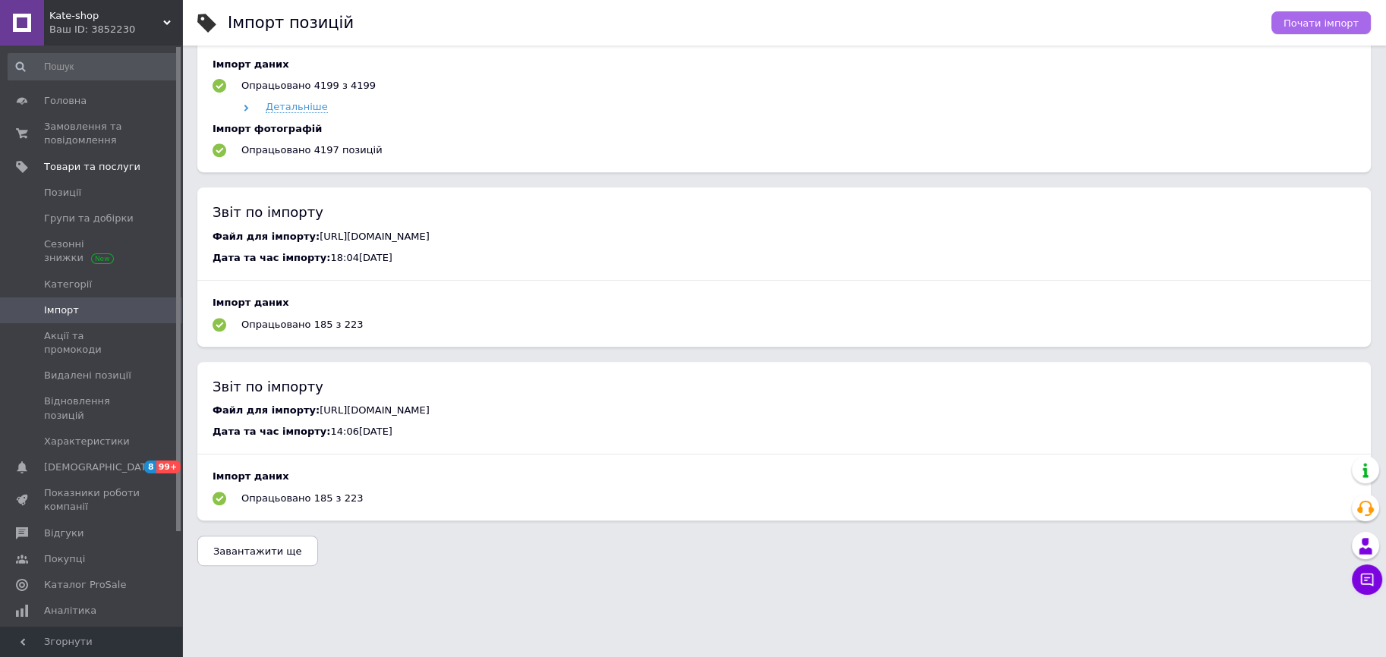
click at [1311, 24] on span "Почати імпорт" at bounding box center [1320, 22] width 75 height 11
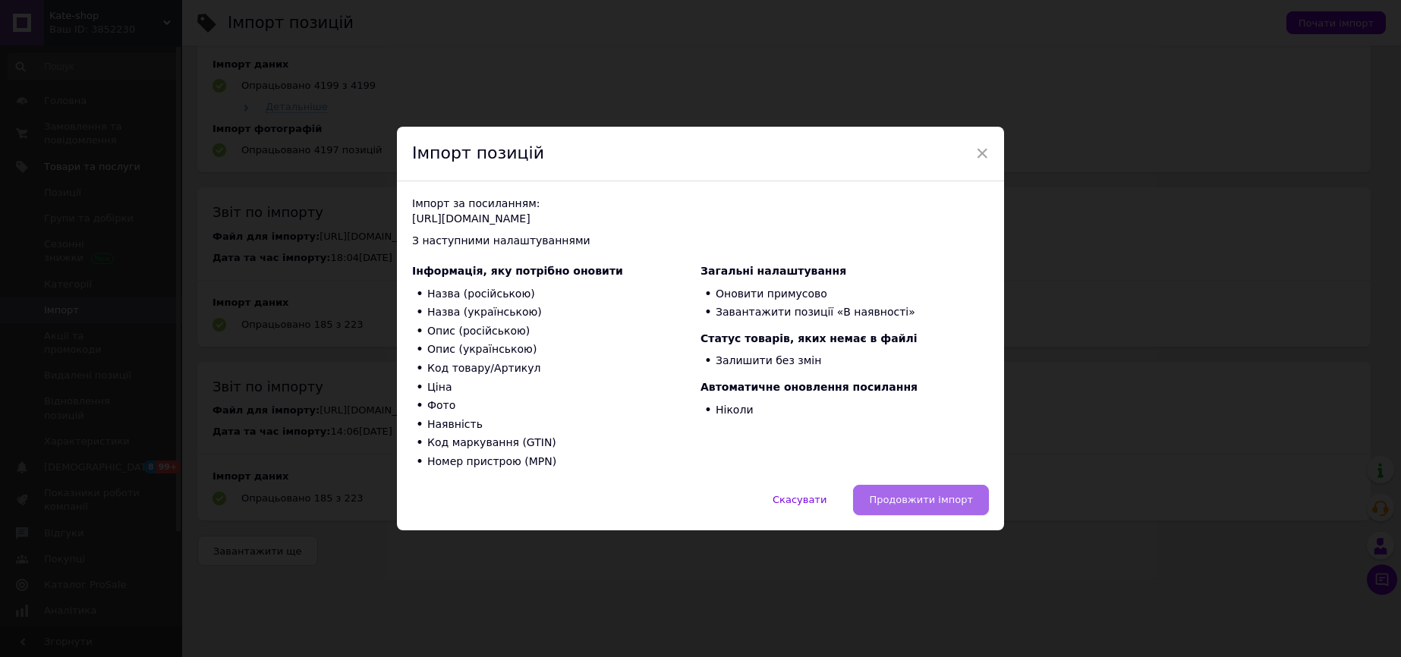
click at [895, 499] on span "Продовжити імпорт" at bounding box center [921, 499] width 104 height 11
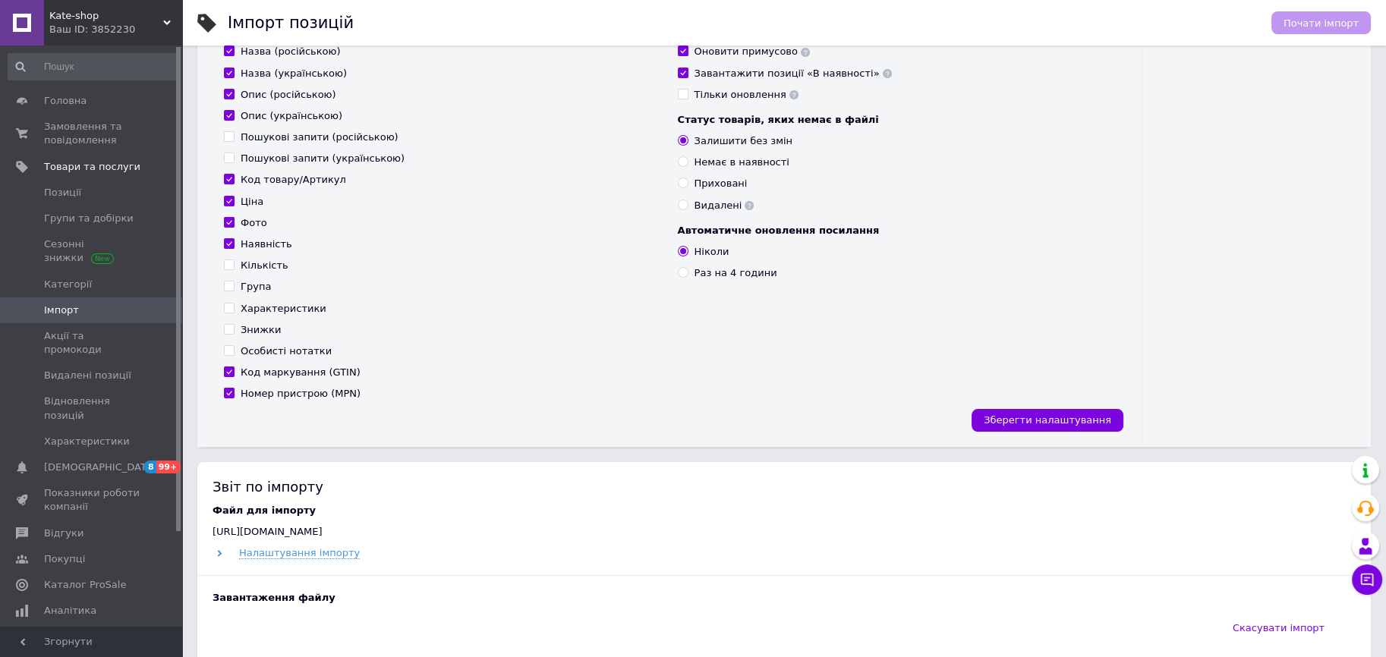
scroll to position [303, 0]
